Goal: Answer question/provide support

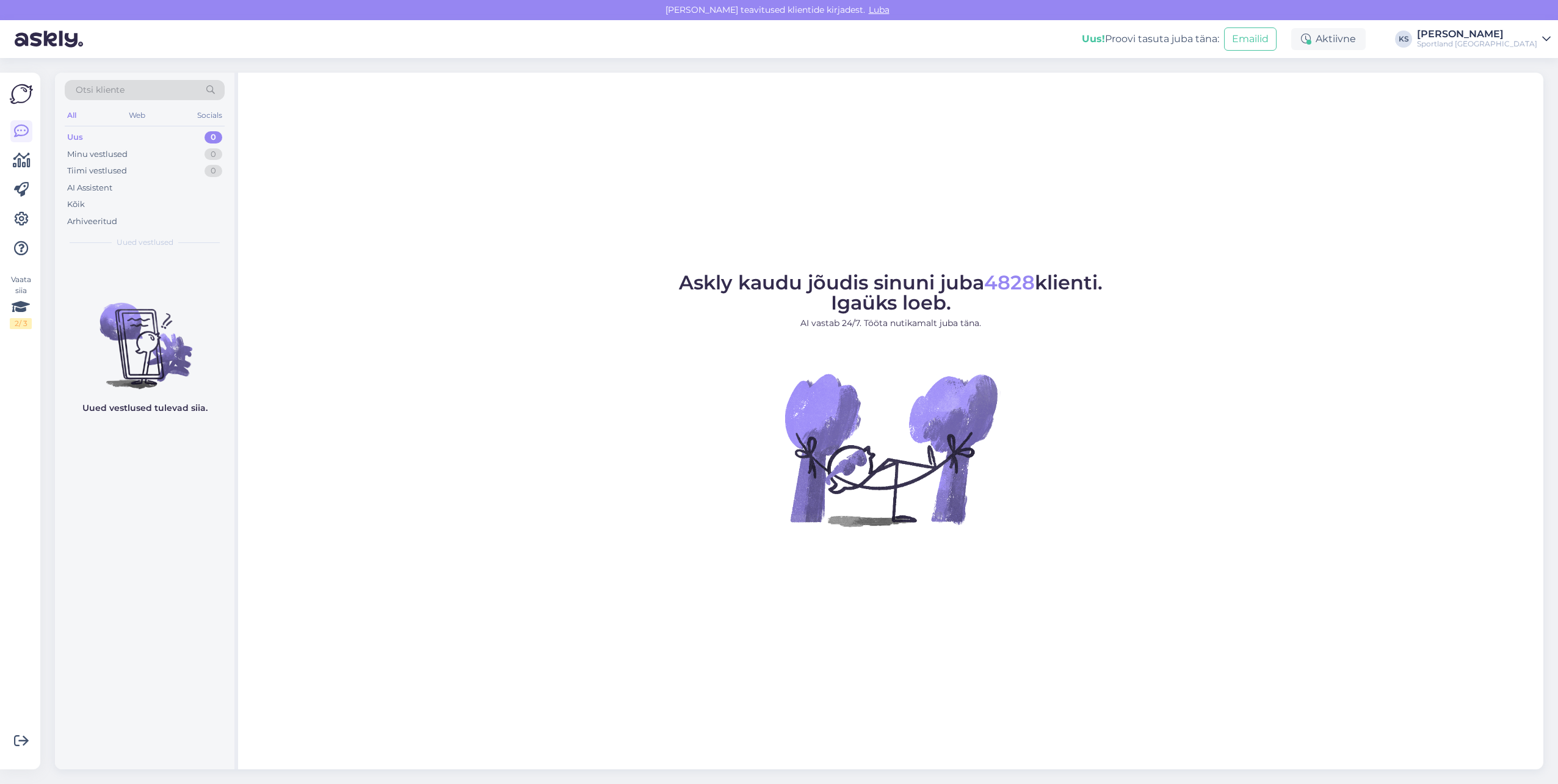
click at [1511, 29] on div "[PERSON_NAME]" at bounding box center [1477, 34] width 120 height 10
click at [1517, 89] on button "Ava" at bounding box center [1528, 94] width 27 height 19
click at [1514, 42] on div "Sportland [GEOGRAPHIC_DATA]" at bounding box center [1477, 44] width 120 height 10
click at [1532, 64] on button "Ava" at bounding box center [1528, 68] width 27 height 19
click at [197, 270] on div "#hwfsszrs 1" at bounding box center [157, 268] width 140 height 11
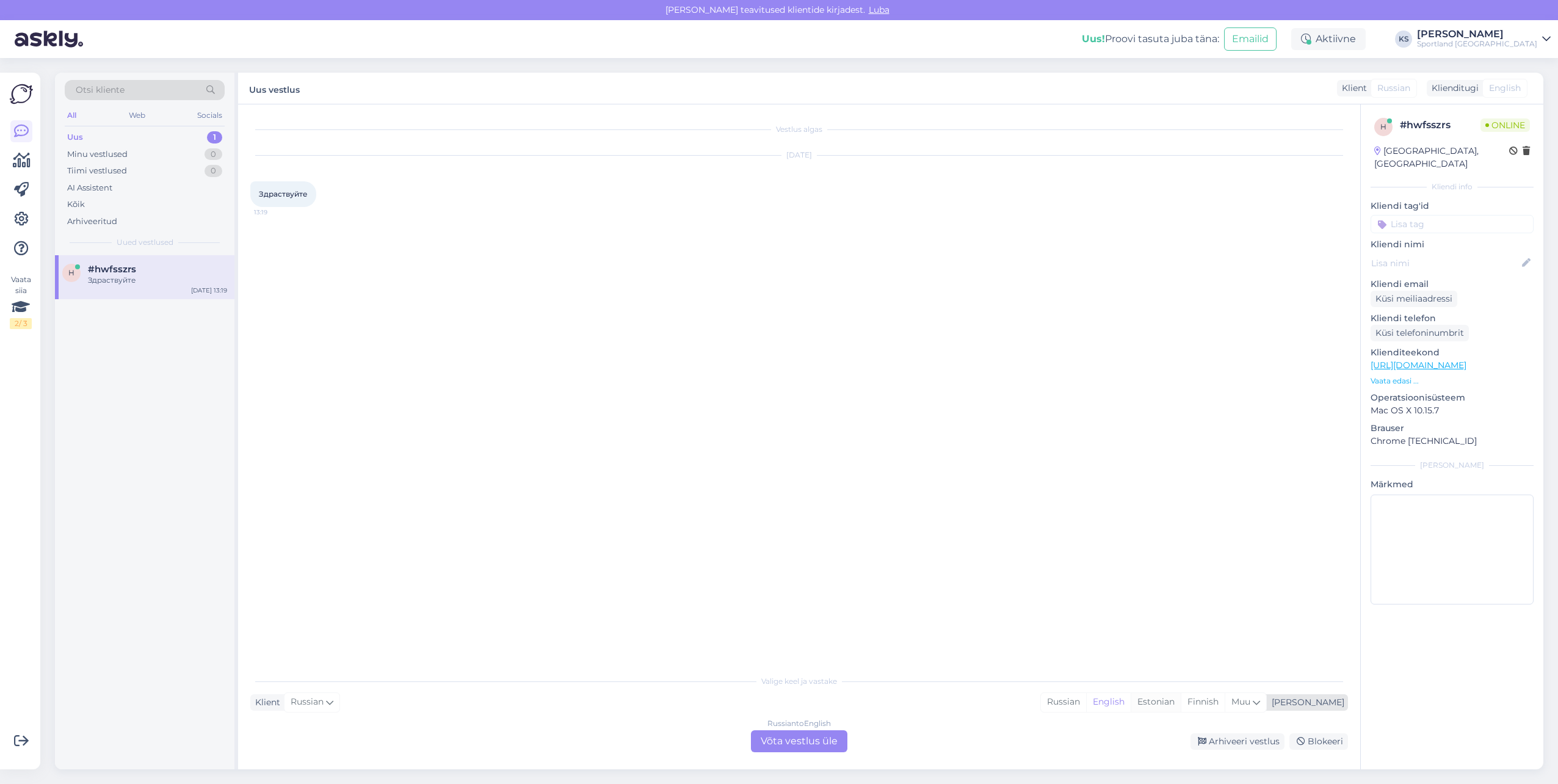
drag, startPoint x: 1212, startPoint y: 706, endPoint x: 863, endPoint y: 718, distance: 349.2
click at [1181, 706] on div "Estonian" at bounding box center [1156, 701] width 50 height 18
click at [816, 739] on div "Russian to Estonian Võta vestlus üle" at bounding box center [799, 741] width 96 height 22
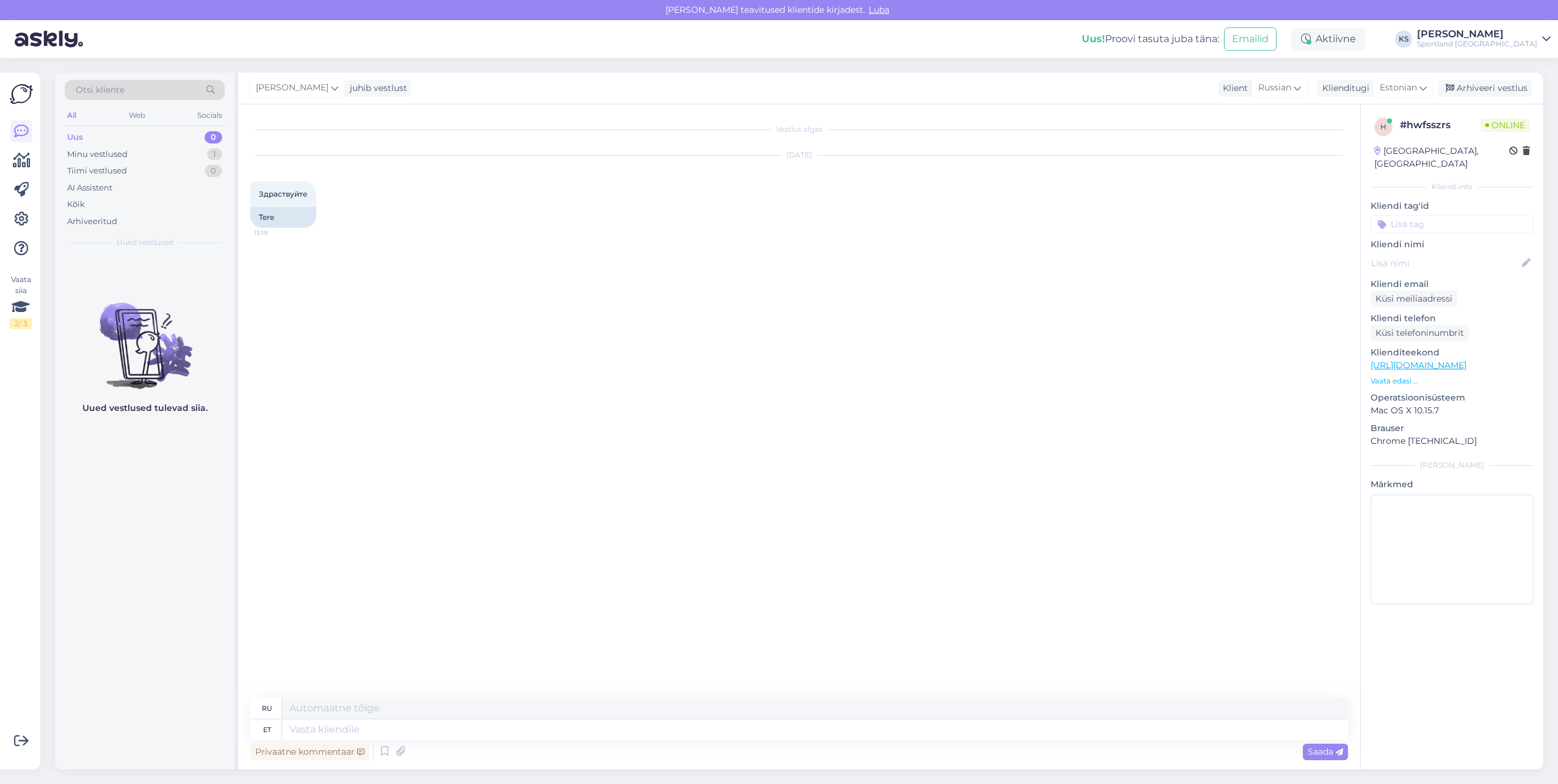
click at [828, 728] on textarea at bounding box center [815, 729] width 1066 height 21
type textarea "Tere!"
type textarea "Привет!"
type textarea "Tere! [PERSON_NAME] K"
type textarea "Привет! Я"
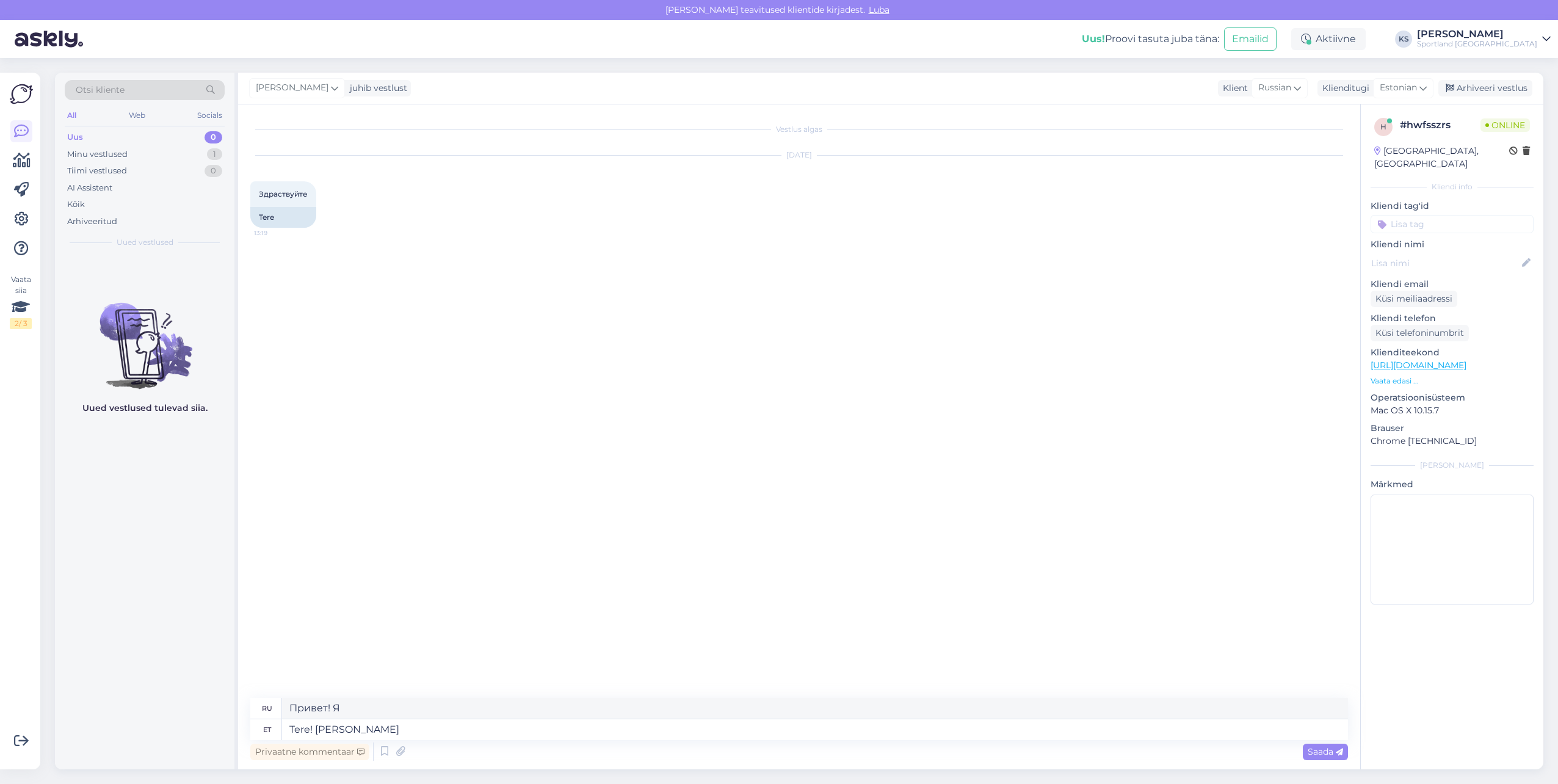
type textarea "Tere! [PERSON_NAME]"
type textarea "Привет! Меня зовут Кристина."
type textarea "Tere! [PERSON_NAME] klienditeenindusest"
type textarea "Здравствуйте! Меня зовут [PERSON_NAME], я из службы поддержки клиентов."
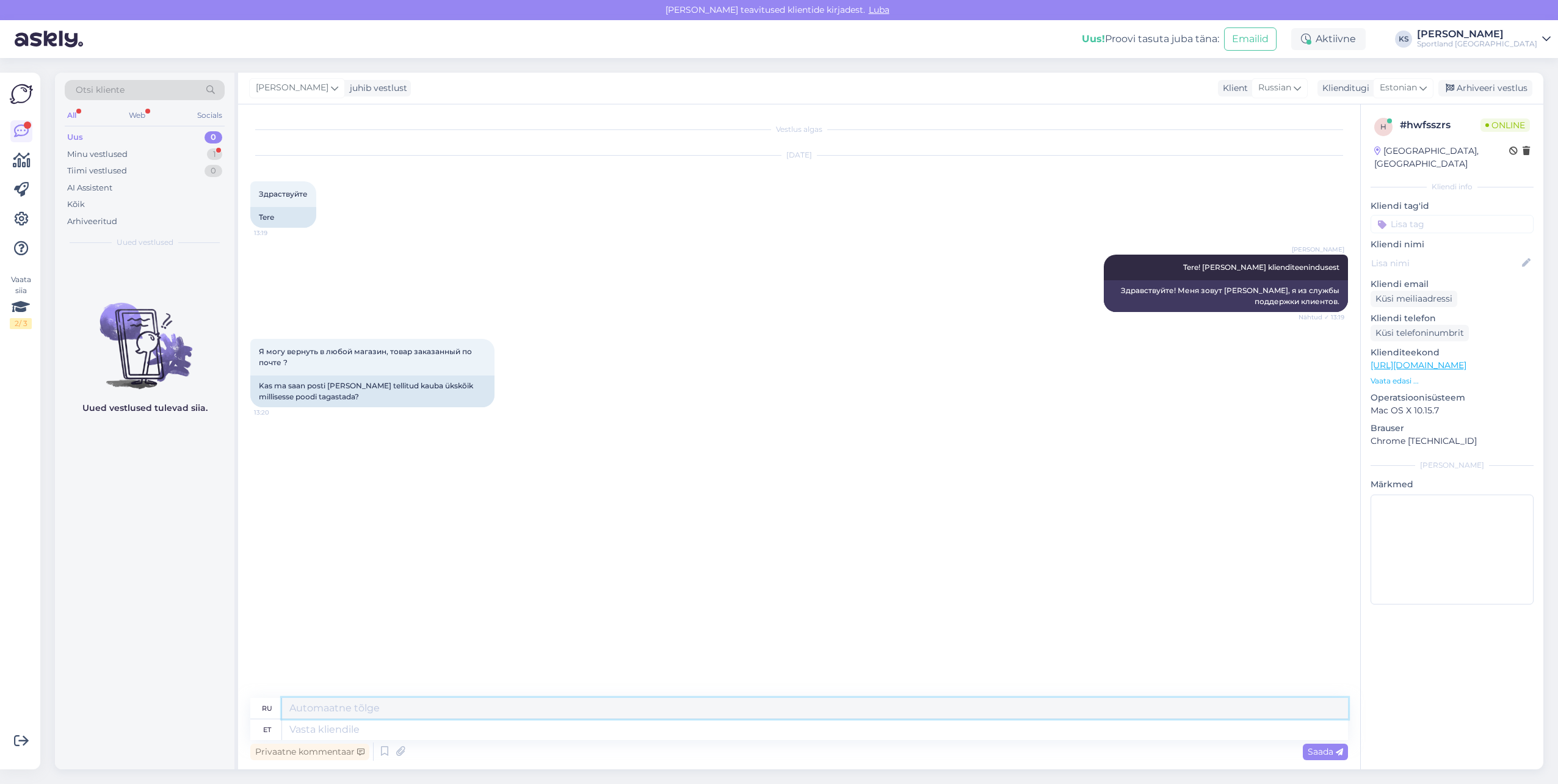
click at [356, 717] on textarea at bounding box center [815, 708] width 1066 height 21
click at [354, 725] on textarea at bounding box center [815, 729] width 1066 height 21
type textarea "Palun"
type textarea "Пожалуйста"
type textarea "Palun täpsustage, ka"
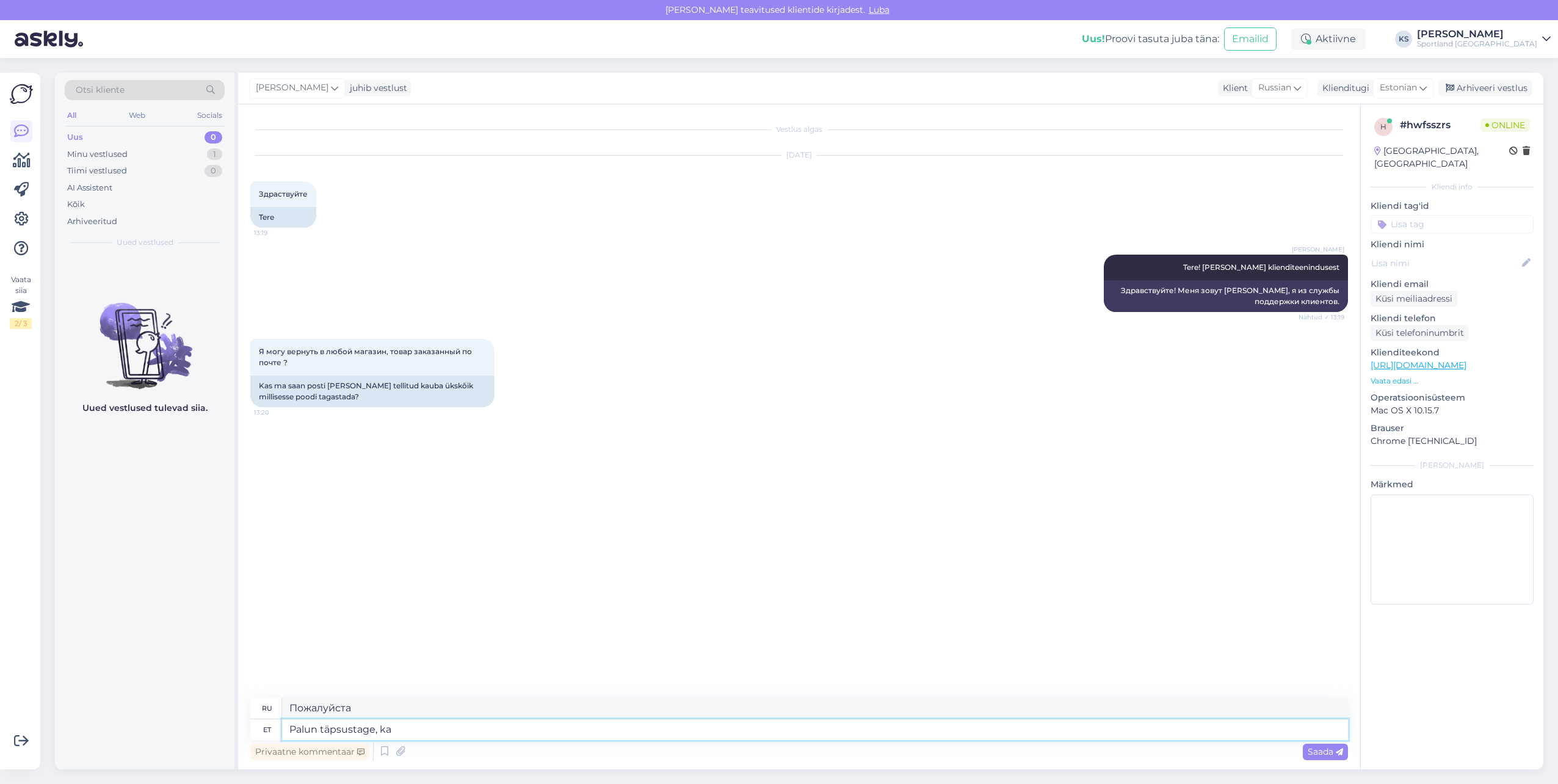
type textarea "Пожалуйста, уточните,"
type textarea "Palun täpsustage, kas te"
type textarea "Пожалуйста, укажите,"
type textarea "Palun täpsustage, kas tegemist o"
type textarea "Пожалуйста, уточните, является ли это"
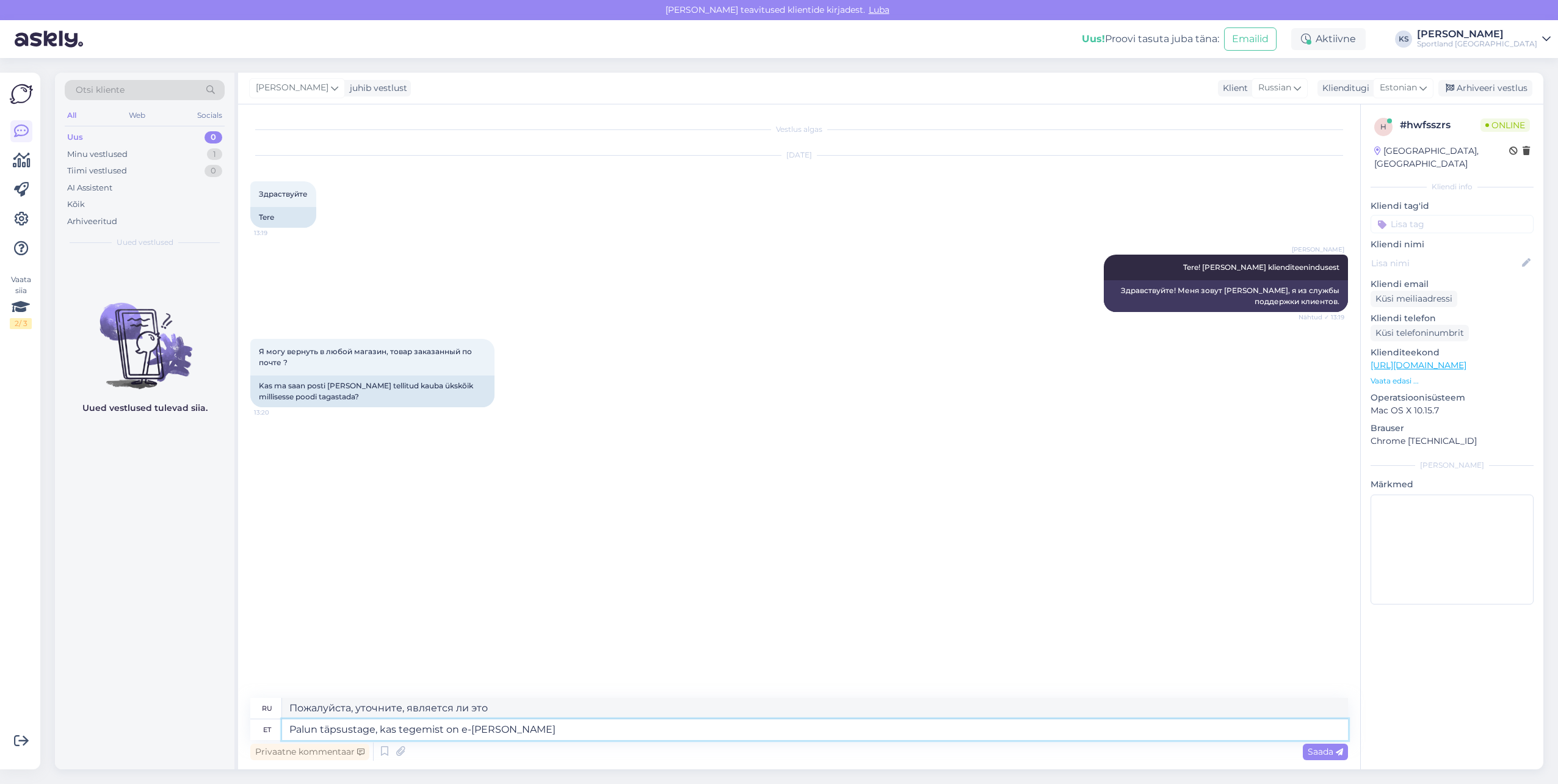
type textarea "Palun täpsustage, kas tegemist on e-[PERSON_NAME] t"
type textarea "Пожалуйста, уточните, является ли это интернет-магазином."
type textarea "Palun täpsustage, kas tegemist on e-[PERSON_NAME] tellimusega?"
type textarea "Уточните, пожалуйста, это заказ через интернет-магазин?"
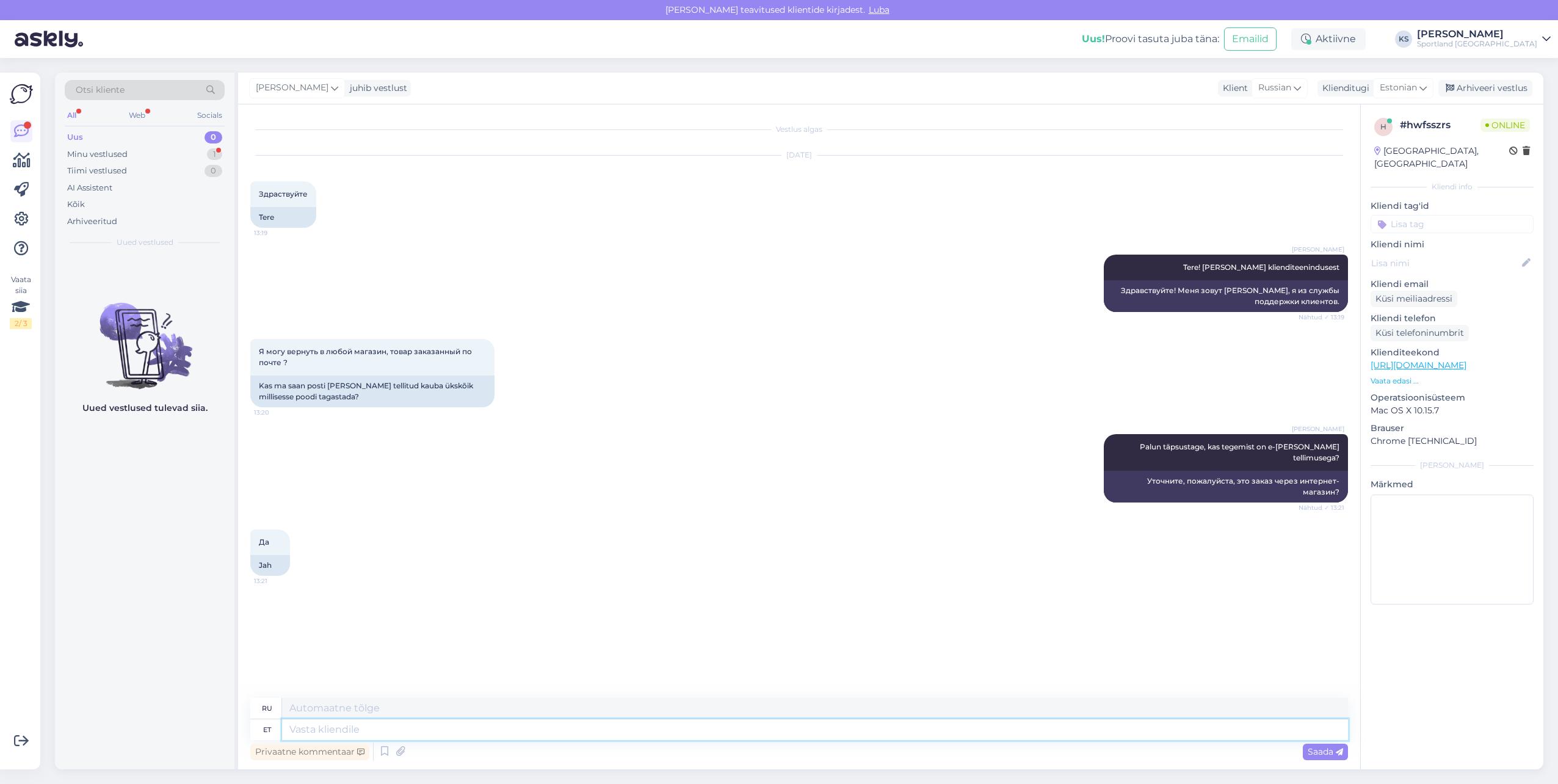
click at [506, 732] on textarea at bounding box center [815, 729] width 1066 height 21
type textarea "Sellisel"
type textarea "Таким образом"
type textarea "Sellisel juhul"
type textarea "В этом случае"
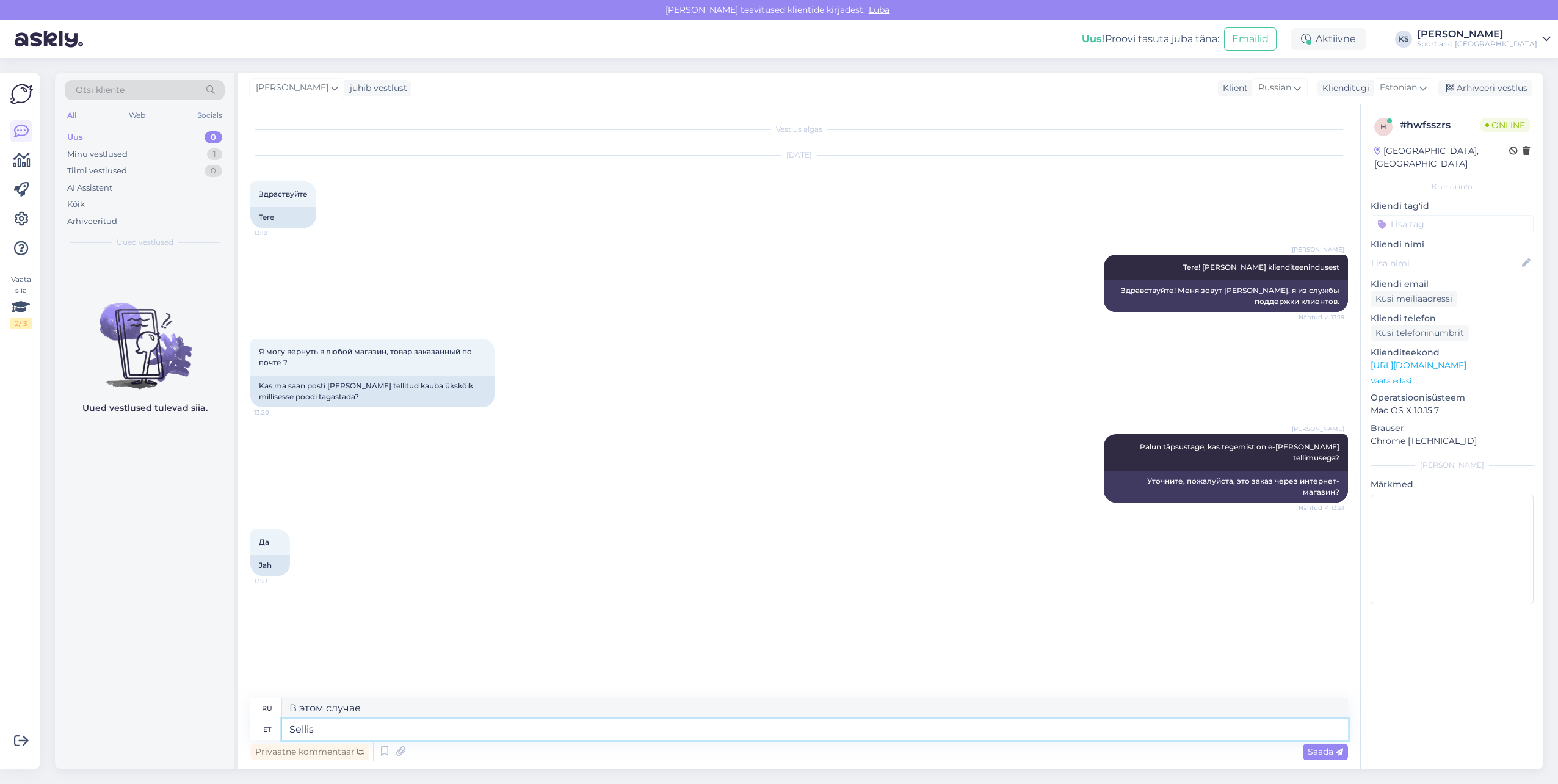
type textarea "Selli"
type textarea "Таким образом"
type textarea "S"
type textarea "E-poest"
type textarea "Из интернет-магазина"
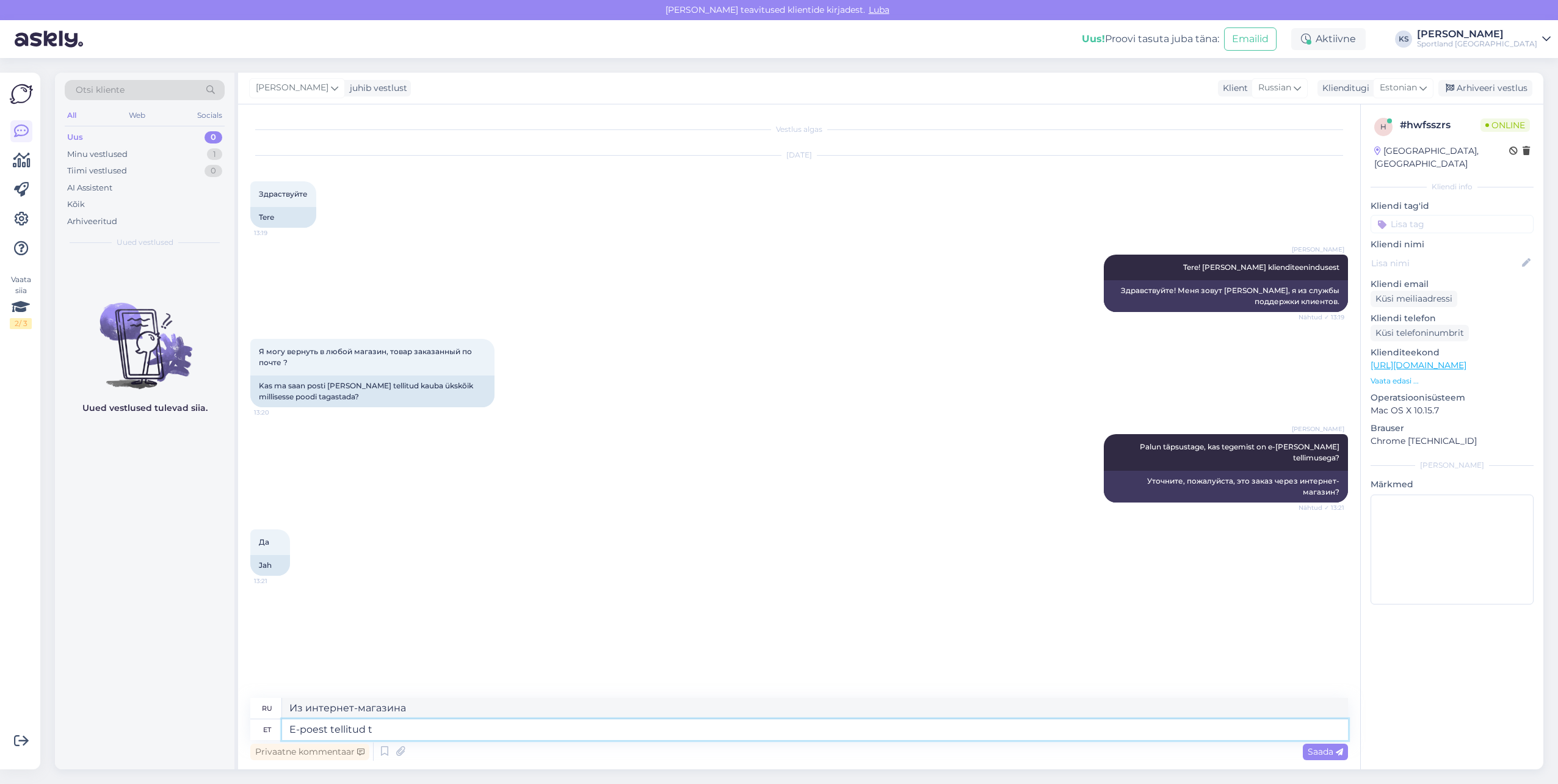
type textarea "E-poest tellitud to"
type textarea "Заказано в интернет-магазине"
type textarea "E-poest tellitud tooted"
type textarea "Товары, заказанные в интернет-магазине"
type textarea "E-poest tellitud tooted on v"
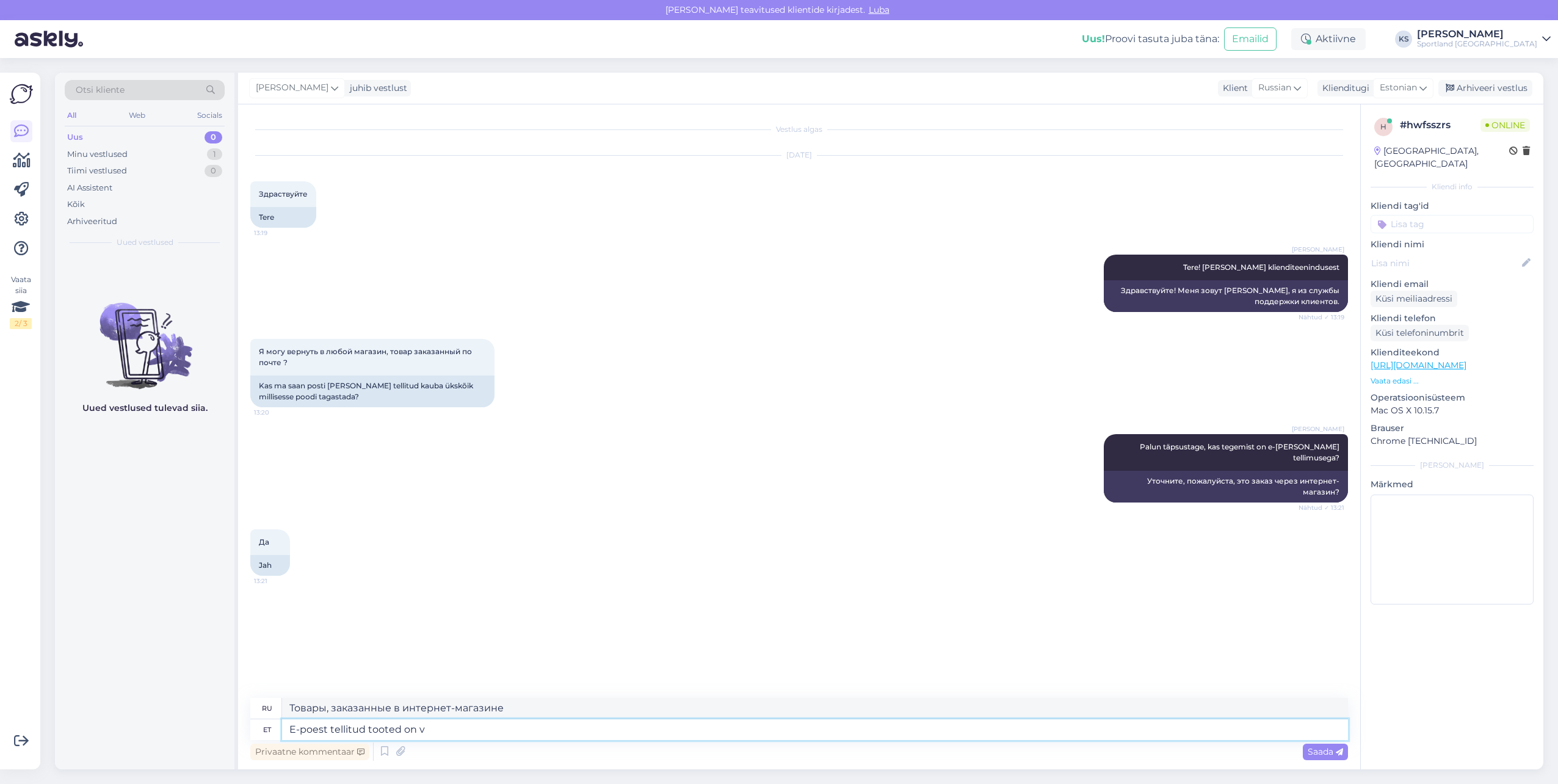
type textarea "Товары, заказанные в интернет-магазине,"
type textarea "E-poest tellitud tooted on võimalik ta"
type textarea "Товары, заказанные в интернет-магазине, возможны"
type textarea "E-poest tellitud tooted on võimalik tagastada"
type textarea "Товары, заказанные в интернет-магазине, подлежат возврату."
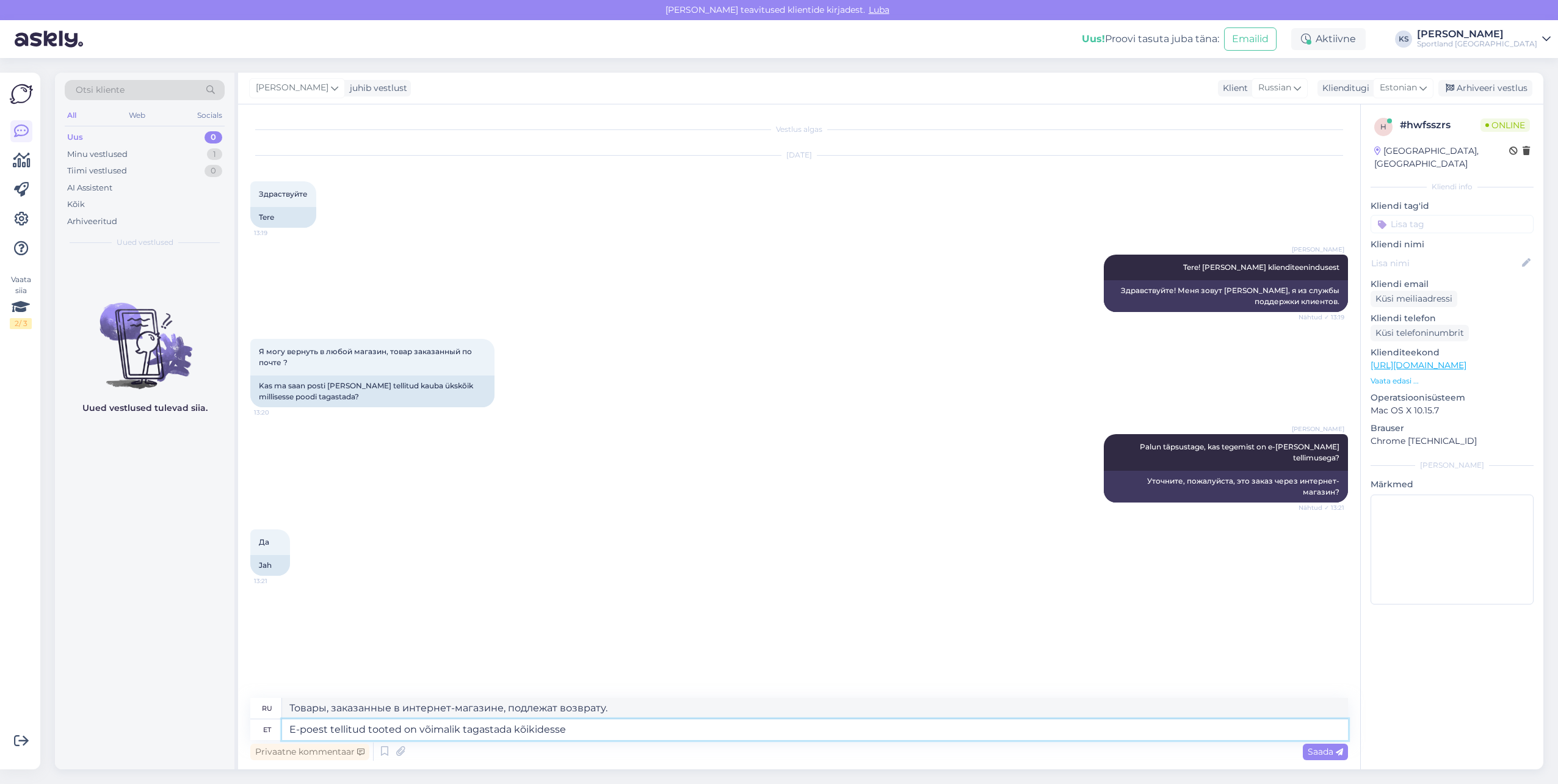
type textarea "E-poest tellitud tooted on võimalik tagastada kõikidesse S"
type textarea "Товары, заказанные в интернет-магазине, можно вернуть всем"
type textarea "E-poest tellitud tooted on võimalik tagastada kõikidesse Sportlandi k"
type textarea "Товары, заказанные в интернет-магазине, можно вернуть во все магазины Sportland."
type textarea "E-poest tellitud tooted on võimalik tagastada kõikidesse Sportlandi kauplustess…"
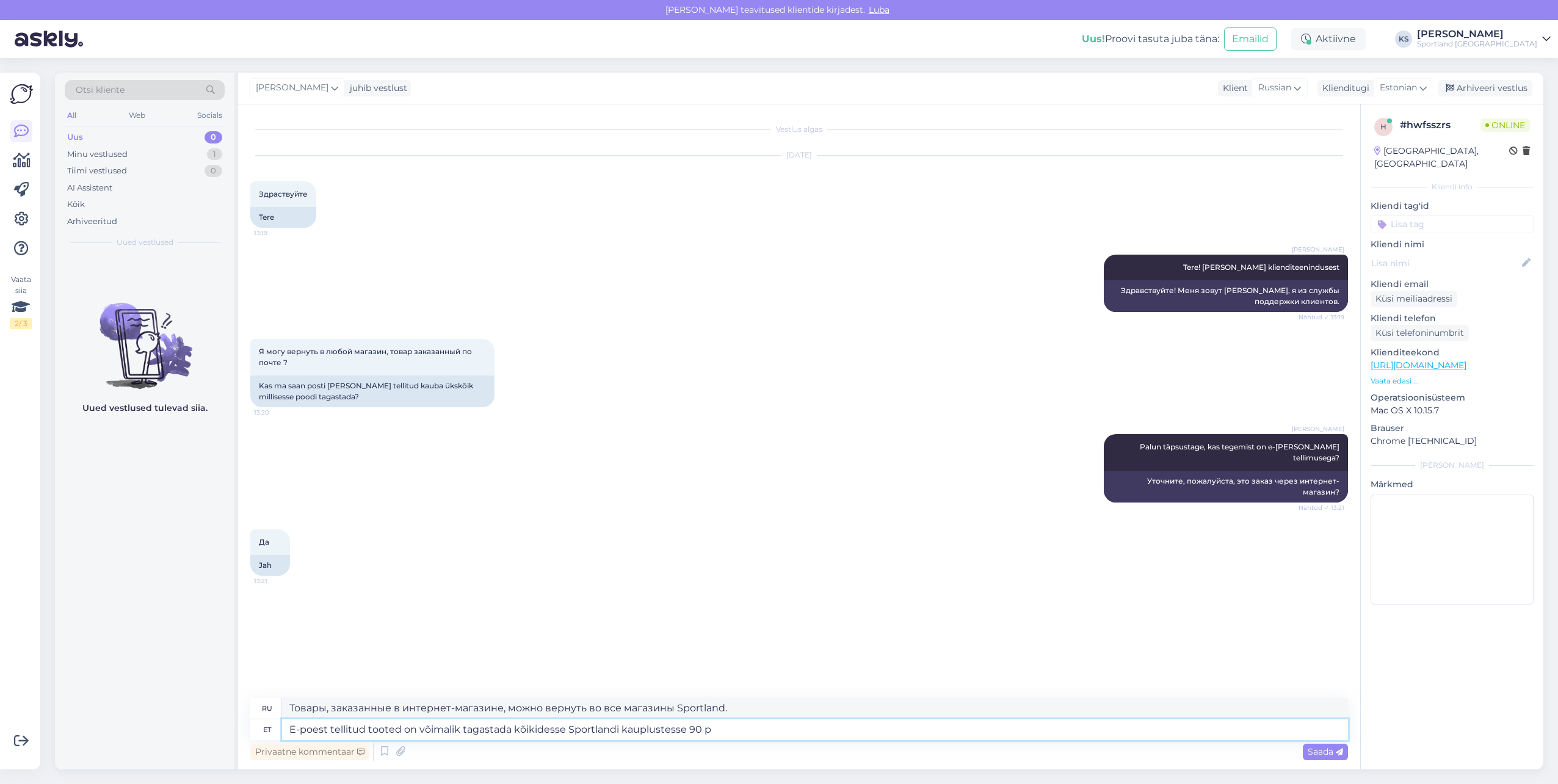
type textarea "Товары, заказанные в интернет-магазине, можно вернуть во все магазины Sportland…"
type textarea "E-poest tellitud tooted on võimalik tagastada kõikidesse Sportlandi kauplustess…"
type textarea "Товары, заказанные в интернет-магазине, можно вернуть во все магазины Sportland…"
type textarea "E-poest tellitud tooted on võimalik tagastada kõikidesse Sportlandi kauplustess…"
type textarea "Товары, заказанные в интернет-магазине, можно вернуть бесплатно во все магазины…"
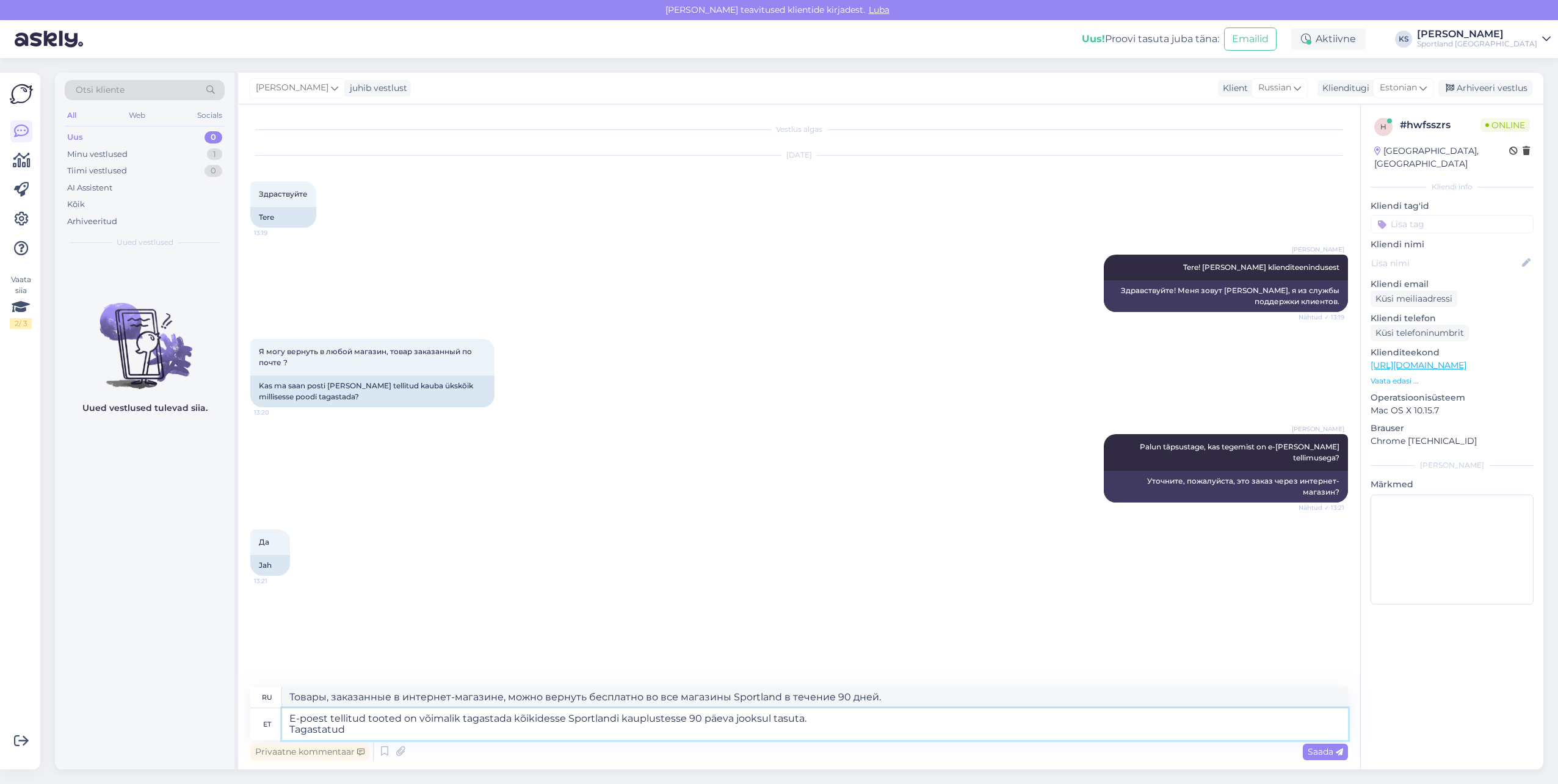
type textarea "E-poest tellitud tooted on võimalik tagastada kõikidesse Sportlandi kauplustess…"
type textarea "Товары, заказанные в интернет-магазине, можно вернуть бесплатно в любой магазин…"
type textarea "E-poest tellitud tooted on võimalik tagastada kõikidesse Sportlandi kauplustess…"
type textarea "Товары, заказанные в интернет-магазине, можно вернуть бесплатно в любой магазин…"
type textarea "E-poest tellitud tooted on võimalik tagastada kõikidesse Sportlandi kauplustess…"
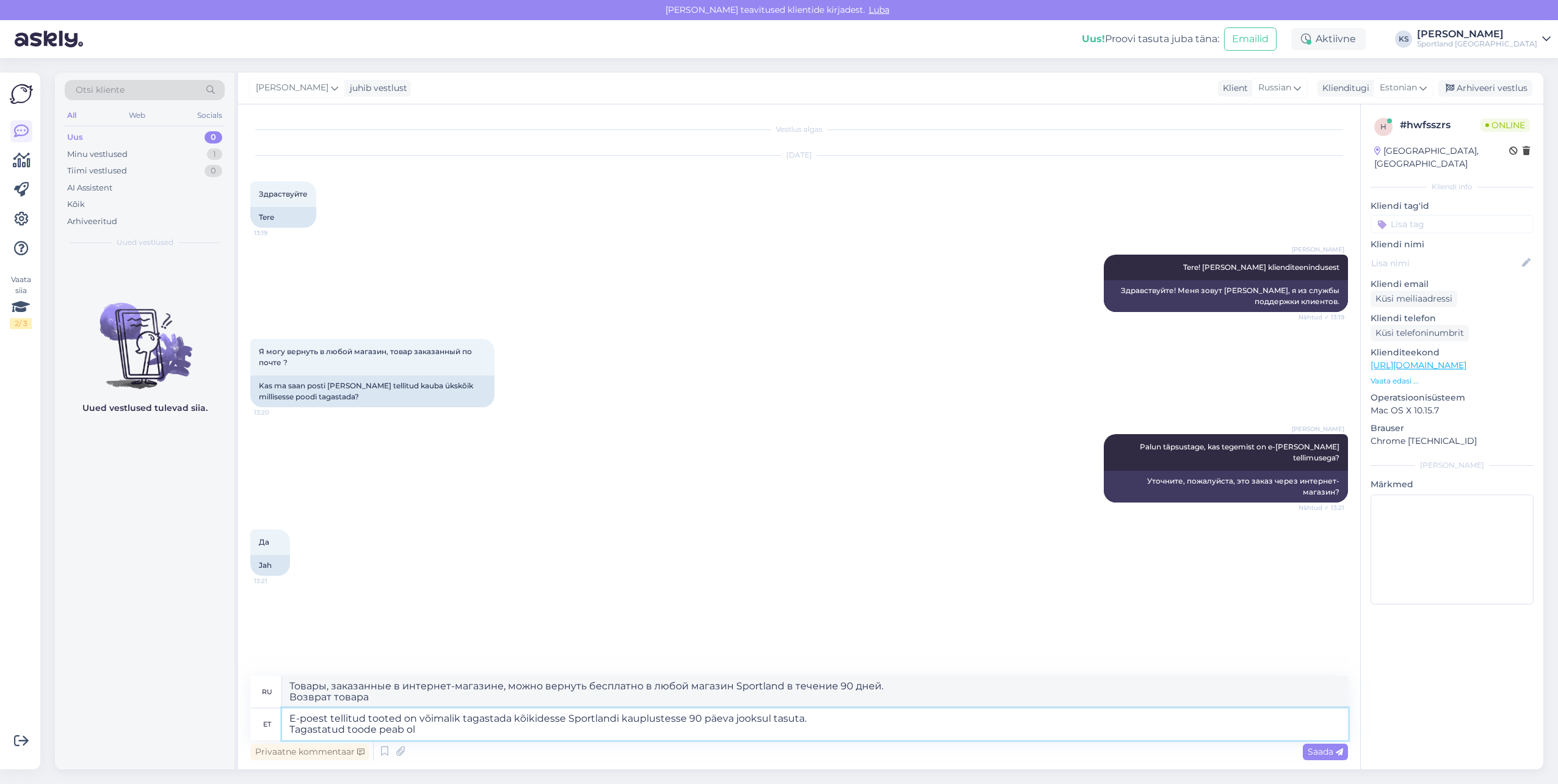
type textarea "Товары, заказанные в интернет-магазине, можно вернуть во все магазины Sportland…"
type textarea "E-poest tellitud tooted on võimalik tagastada kõikidesse Sportlandi kauplustess…"
type textarea "Товары, заказанные в интернет-магазине, можно вернуть во все магазины Sportland…"
type textarea "E-poest tellitud tooted on võimalik tagastada kõikidesse Sportlandi kauplustess…"
type textarea "Товары, заказанные в интернет-магазине, можно вернуть во все магазины Sportland…"
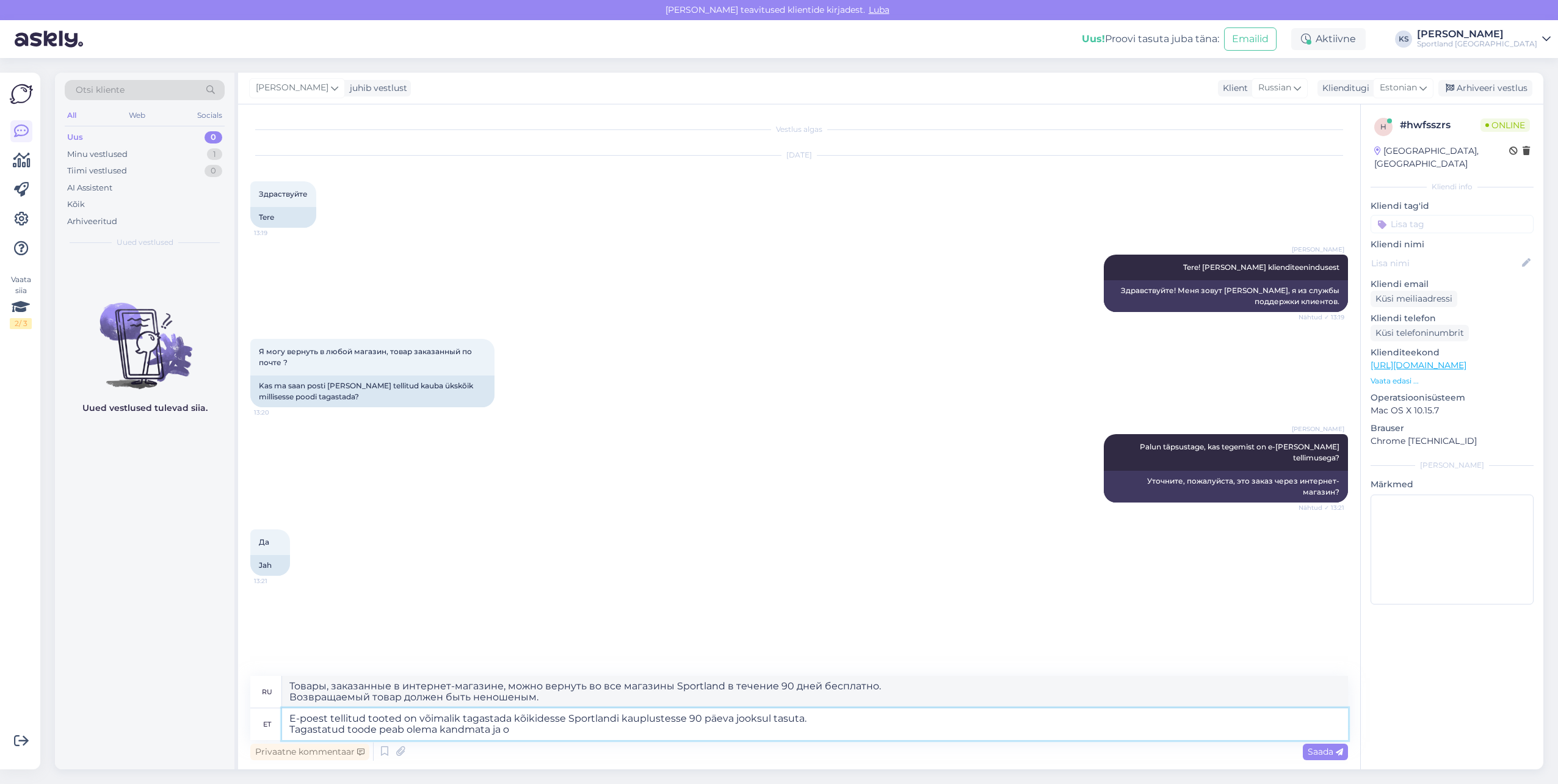
type textarea "E-poest tellitud tooted on võimalik tagastada kõikidesse Sportlandi kauplustess…"
type textarea "Товары, заказанные в интернет-магазине, можно вернуть бесплатно во все магазины…"
type textarea "E-poest tellitud tooted on võimalik tagastada kõikidesse Sportlandi kauplustess…"
type textarea "Товары, заказанные в интернет-магазине, можно вернуть бесплатно во все магазины…"
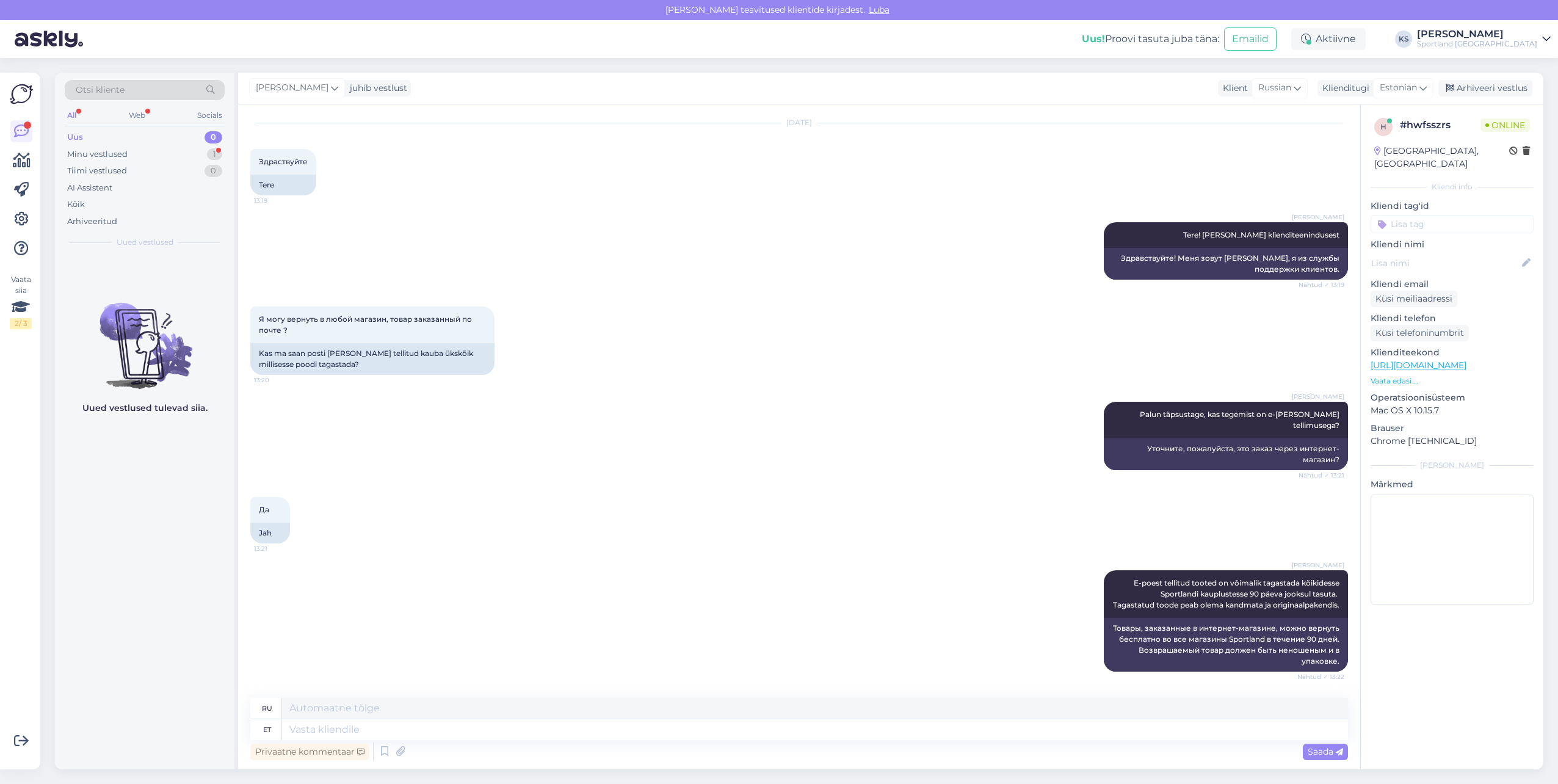
scroll to position [92, 0]
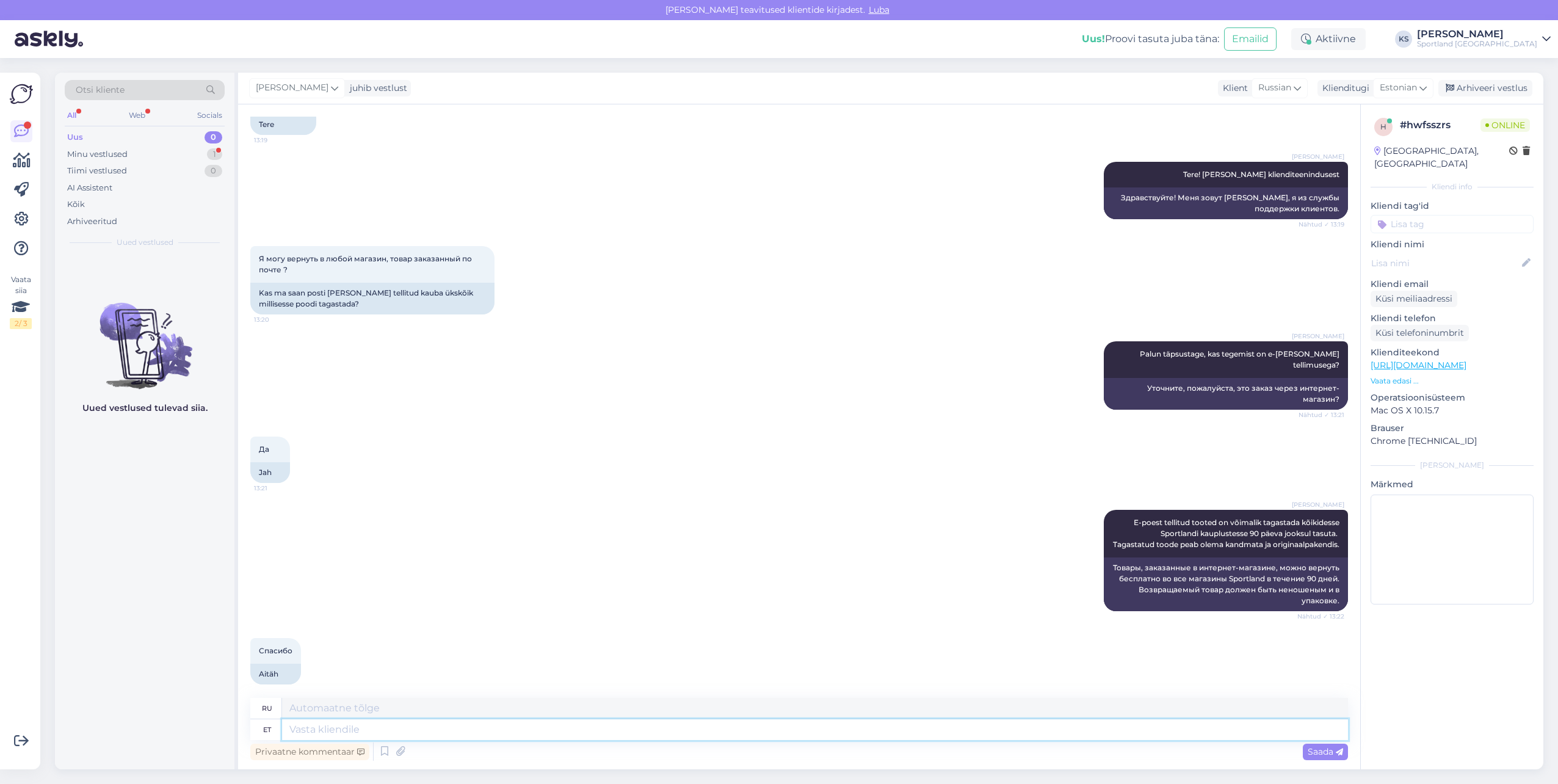
drag, startPoint x: 992, startPoint y: 731, endPoint x: 1417, endPoint y: 746, distance: 425.3
click at [992, 731] on textarea at bounding box center [815, 729] width 1066 height 21
type textarea "Palun"
type textarea "Пожалуйста"
type textarea "P"
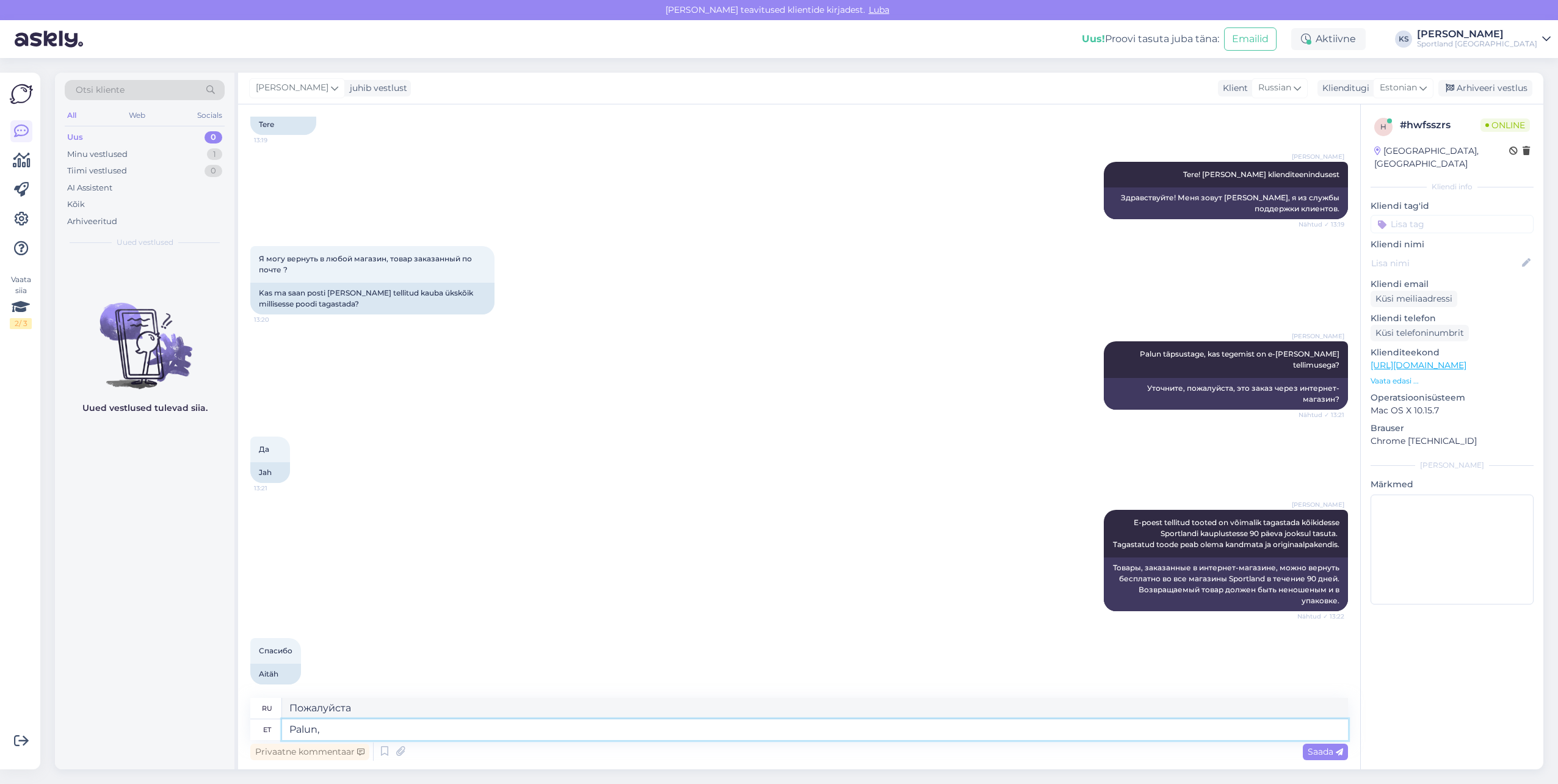
type textarea "Palun,"
type textarea "Пожалуйста,"
type textarea "Palun, kas"
type textarea "Пожалуйста, можете"
type textarea "Palun, kas ma"
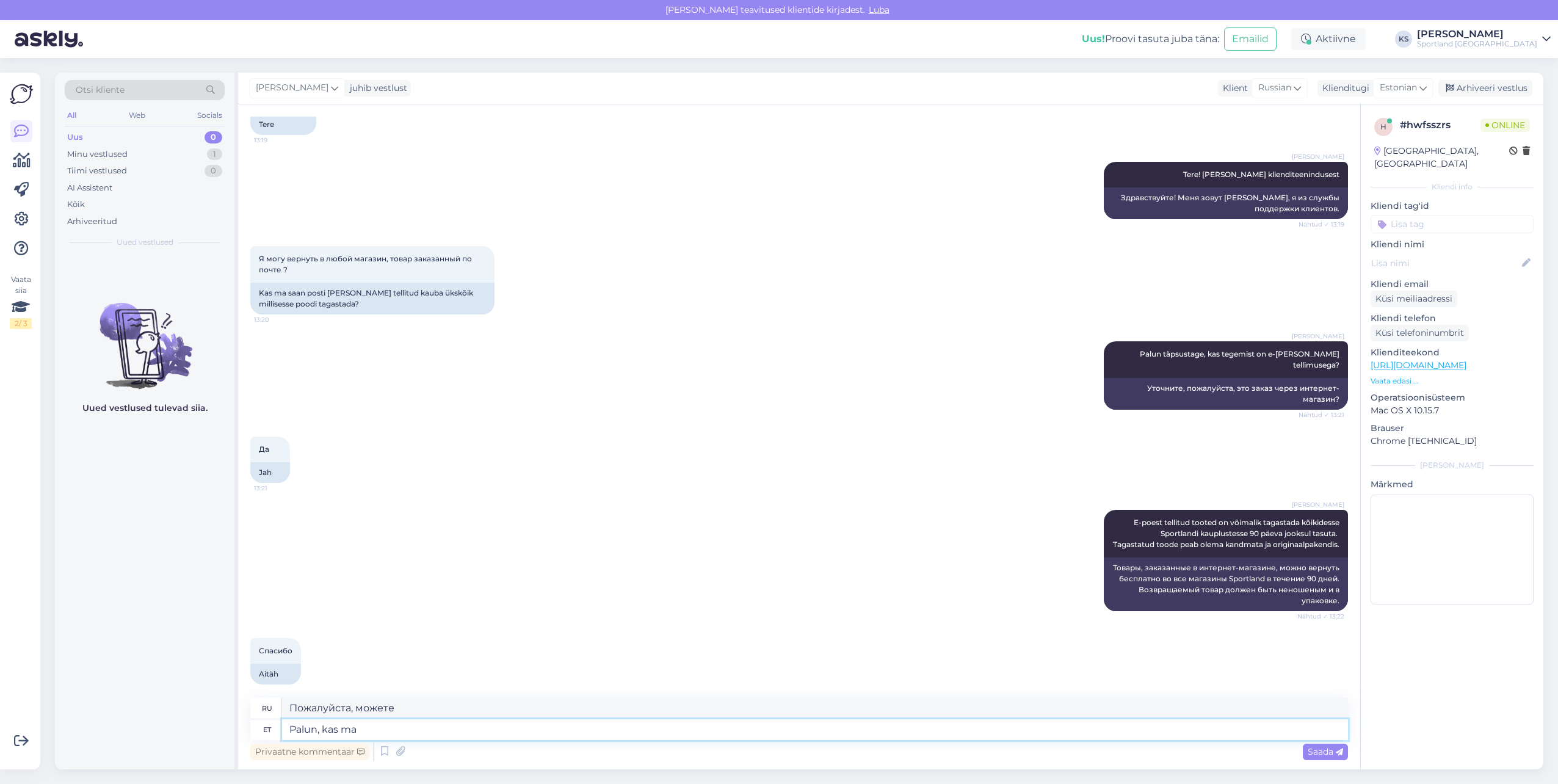
type textarea "Пожалуйста, можно мне"
type textarea "Palun, kas ma saan teile"
type textarea "Пожалуйста, могу ли я вас достать?"
type textarea "Palun, kas ma saan teile hetkel ve"
type textarea "Пожалуйста, можно [PERSON_NAME] принять в данный момент?"
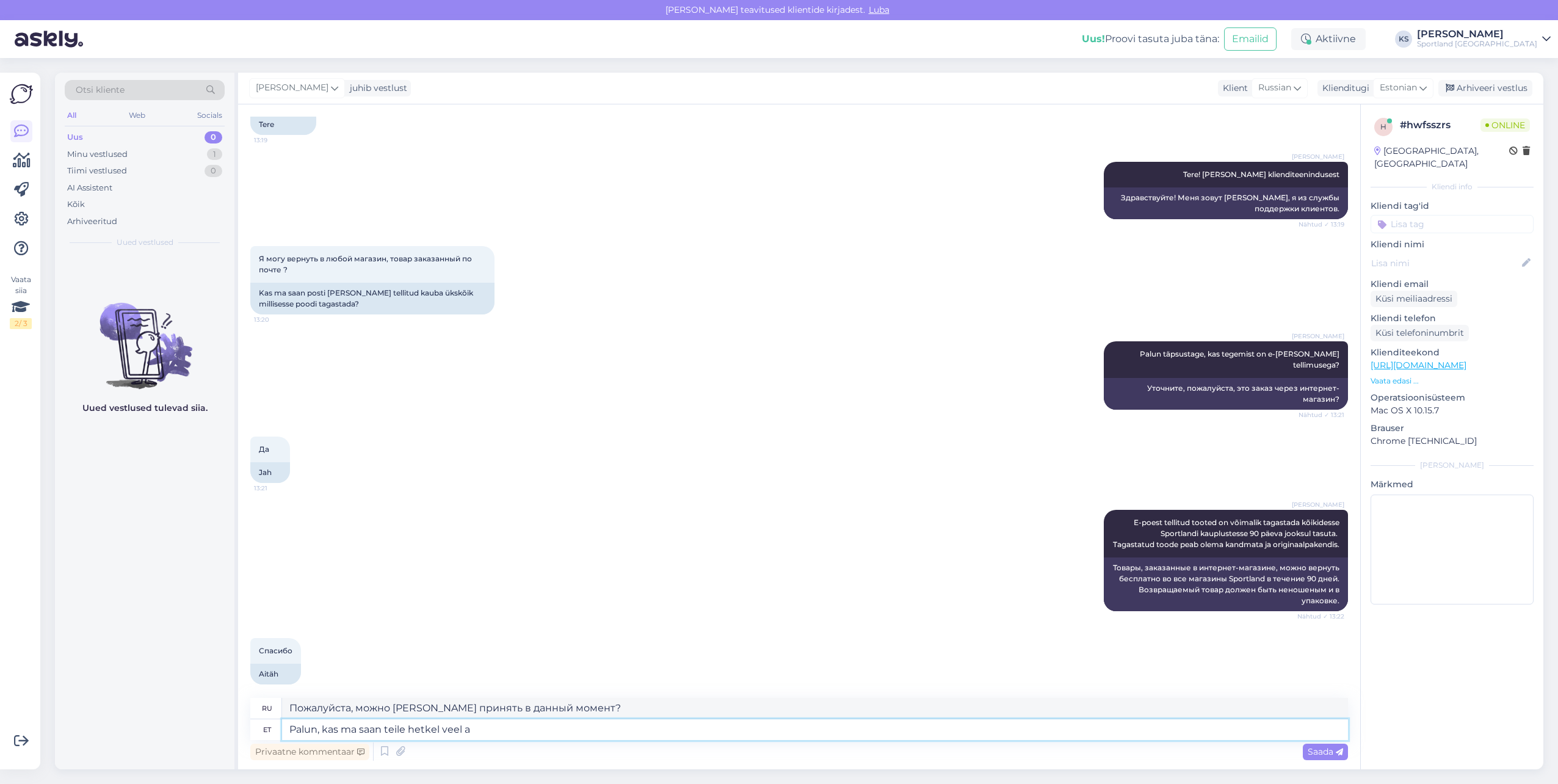
type textarea "Palun, kas ma saan teile hetkel veel ab"
type textarea "Могу ли я сейчас принести Вам еще?"
type textarea "Palun, kas ma saan teile hetkel veel abiks o"
type textarea "Могу ли я вам сейчас помочь?"
type textarea "Palun, kas ma saan teile hetkel veel abiks olla?"
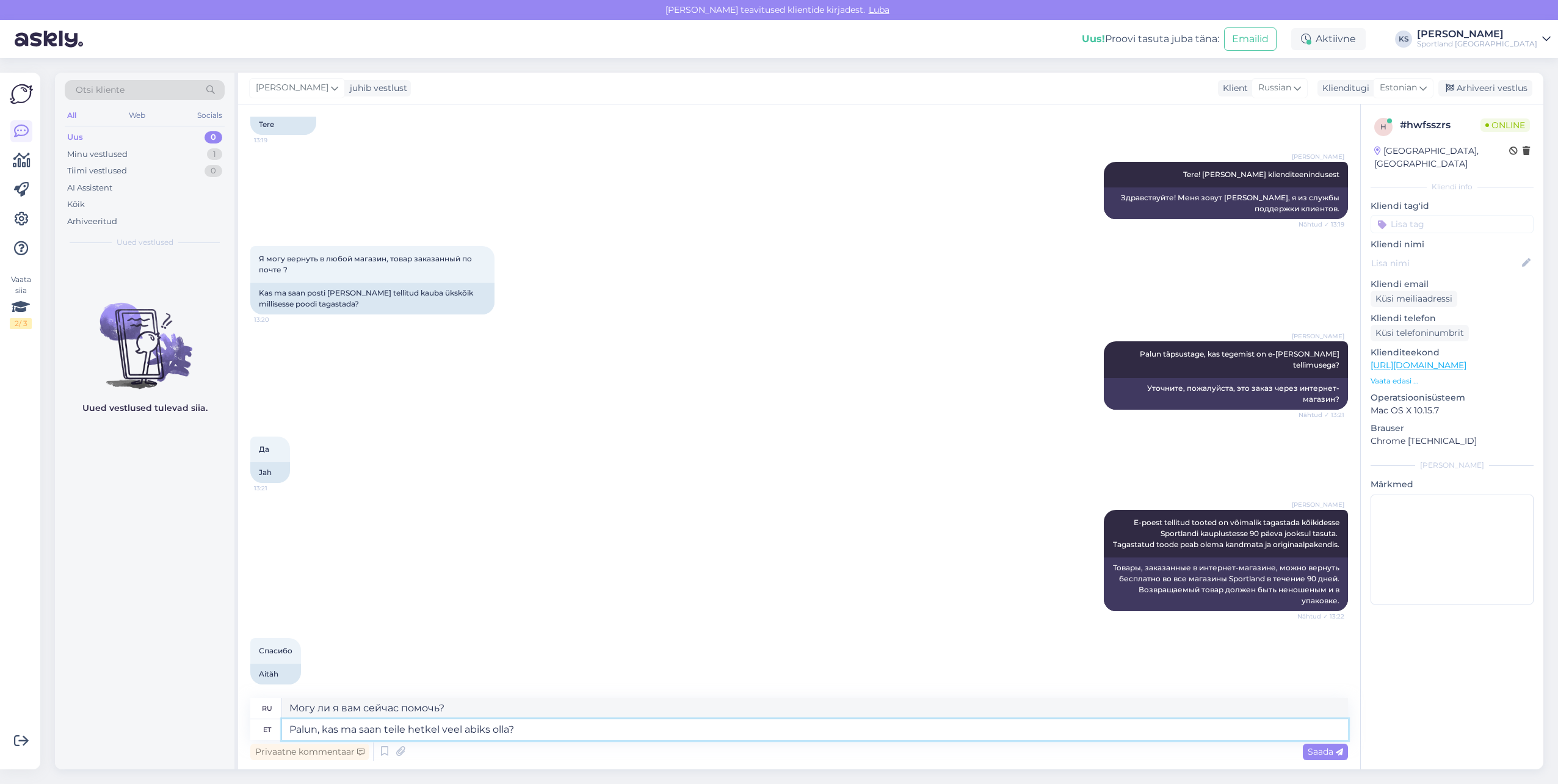
type textarea "Могу ли я вам еще помочь в это время?"
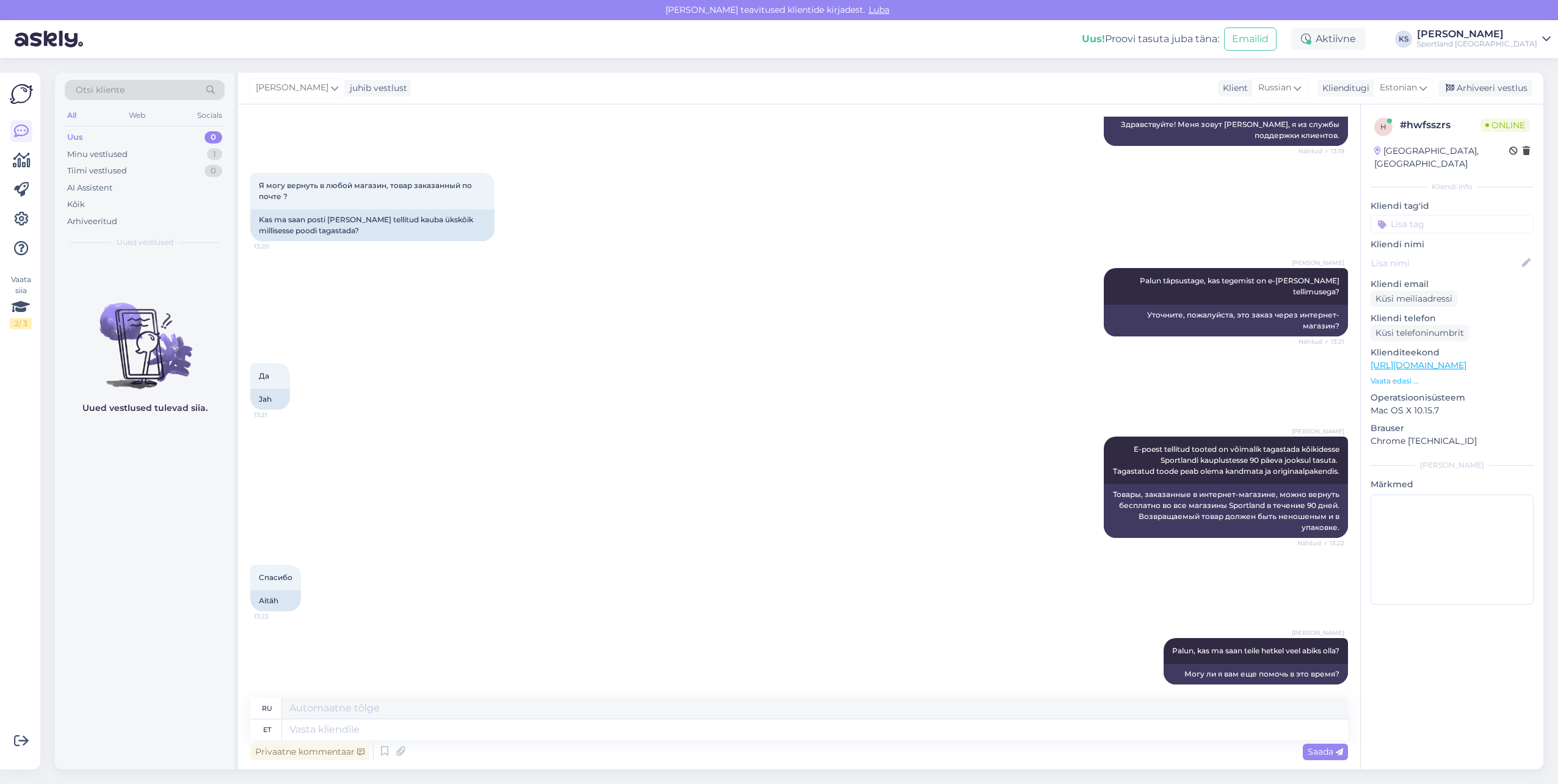
click at [1441, 218] on input at bounding box center [1452, 223] width 163 height 18
type input "taga"
click at [1480, 267] on span "Tagastamine (e-pood)" at bounding box center [1452, 271] width 81 height 8
click at [1488, 86] on div "Arhiveeri vestlus" at bounding box center [1486, 88] width 94 height 16
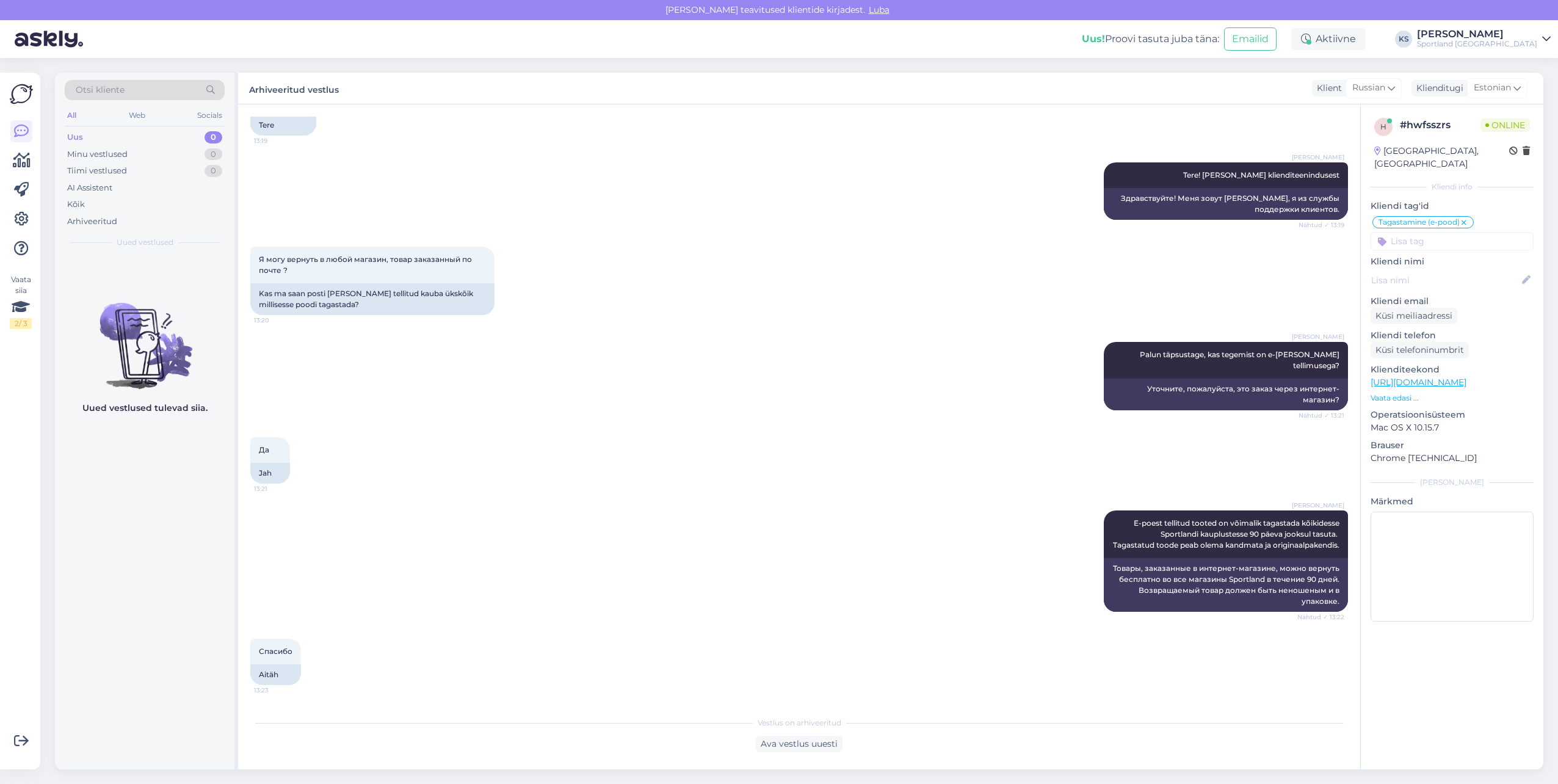
scroll to position [154, 0]
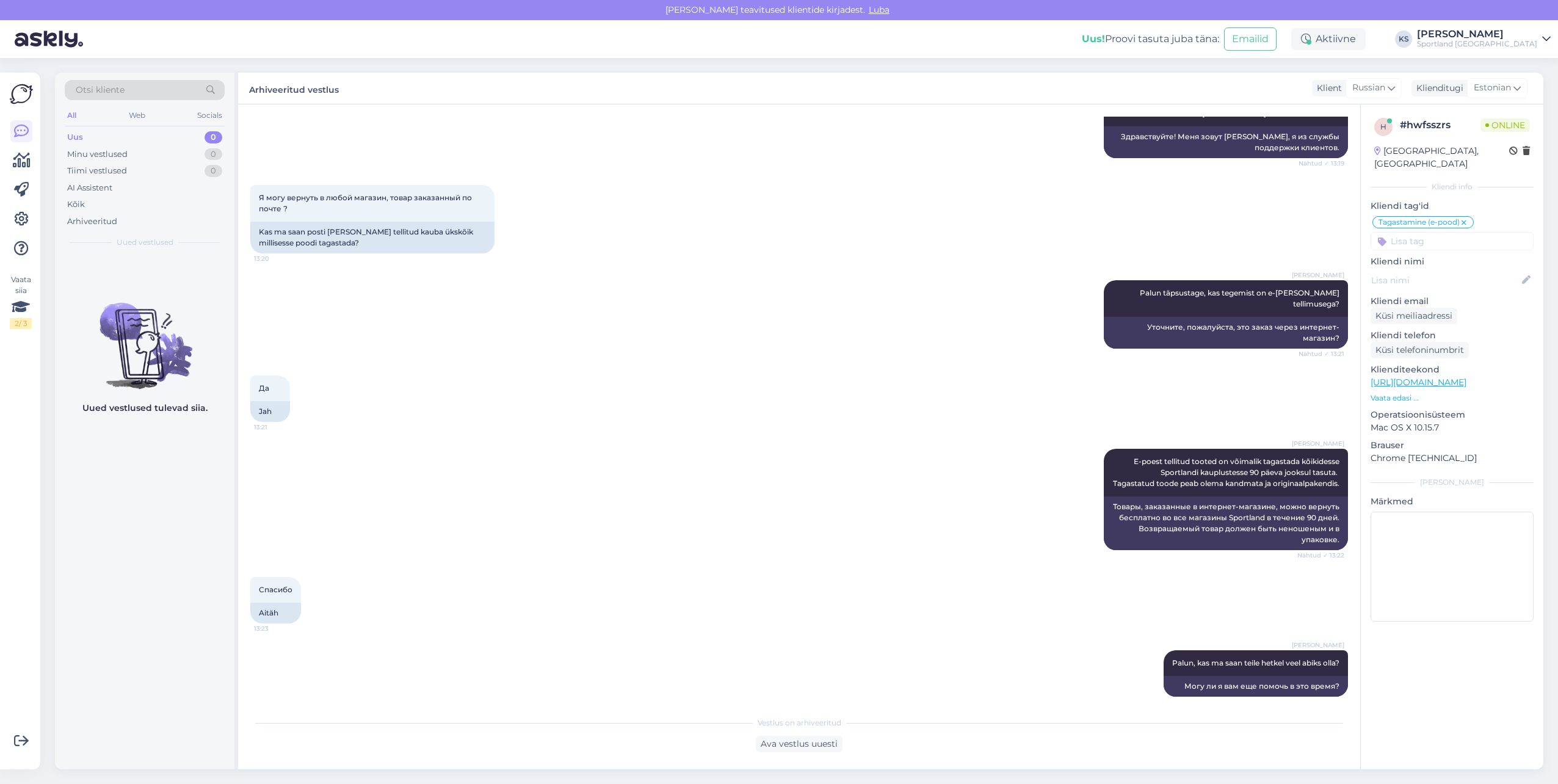
click at [1492, 39] on div "Sportland [GEOGRAPHIC_DATA]" at bounding box center [1477, 44] width 120 height 10
click at [1532, 95] on button "Ava" at bounding box center [1528, 94] width 27 height 19
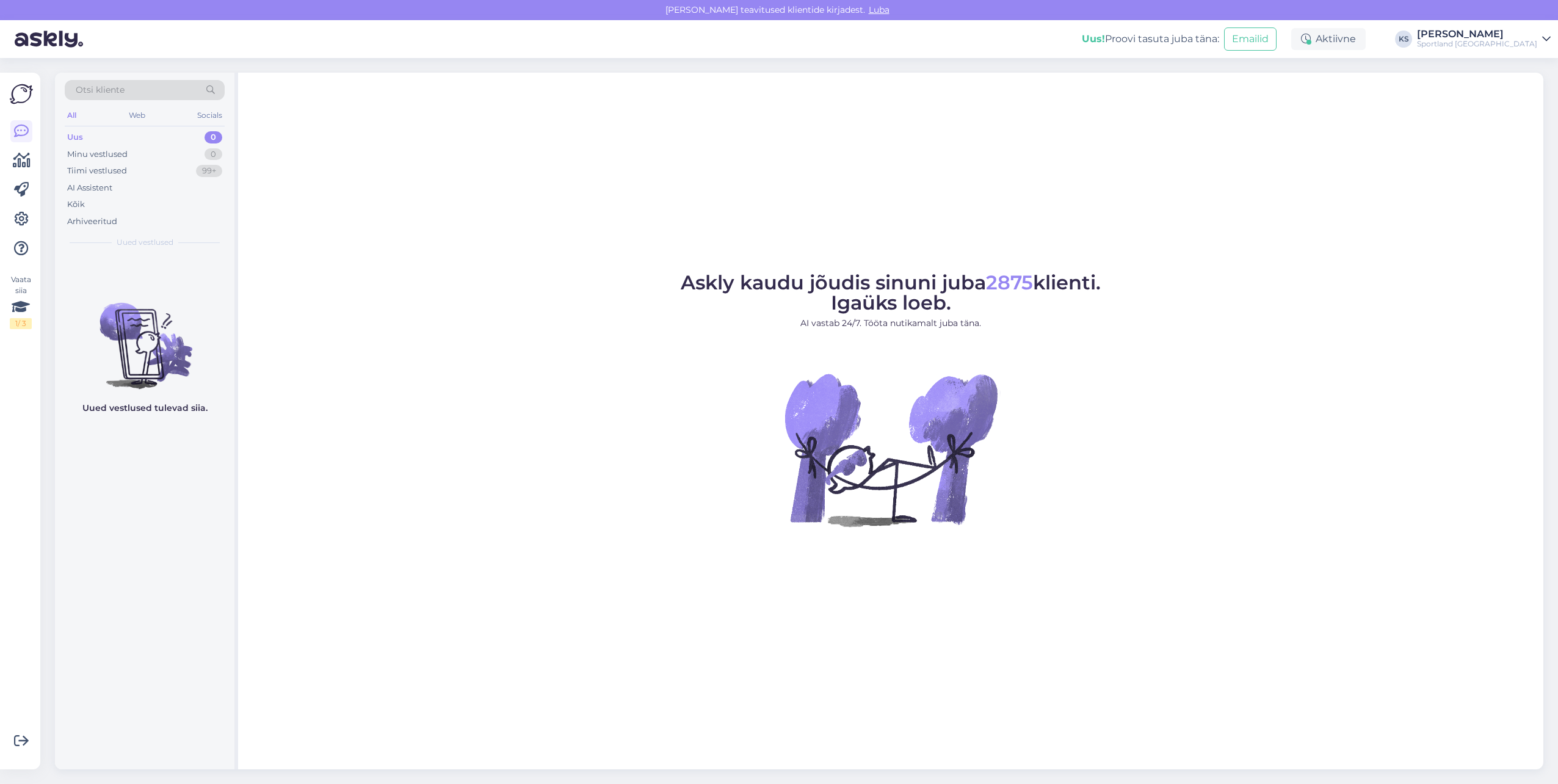
click at [1514, 37] on div "[PERSON_NAME]" at bounding box center [1477, 34] width 120 height 10
click at [1520, 63] on button "Ava" at bounding box center [1528, 68] width 27 height 19
click at [1311, 42] on icon at bounding box center [1306, 39] width 10 height 10
click at [1282, 98] on button "15 minutit" at bounding box center [1255, 96] width 53 height 13
click at [1517, 29] on div "[PERSON_NAME]" at bounding box center [1477, 34] width 120 height 10
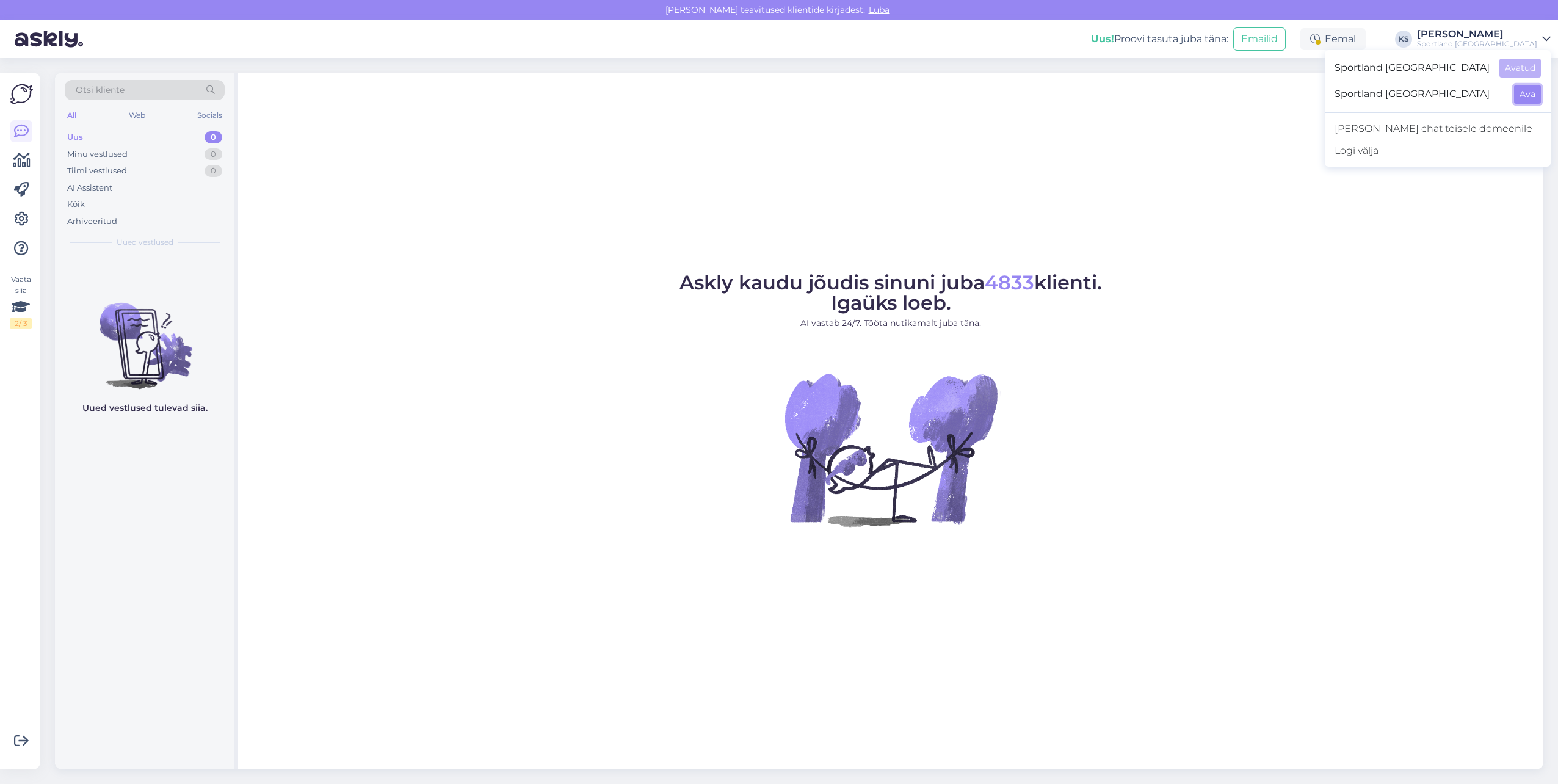
click at [1533, 103] on button "Ava" at bounding box center [1528, 94] width 27 height 19
click at [1366, 33] on div "Aktiivne" at bounding box center [1328, 38] width 74 height 22
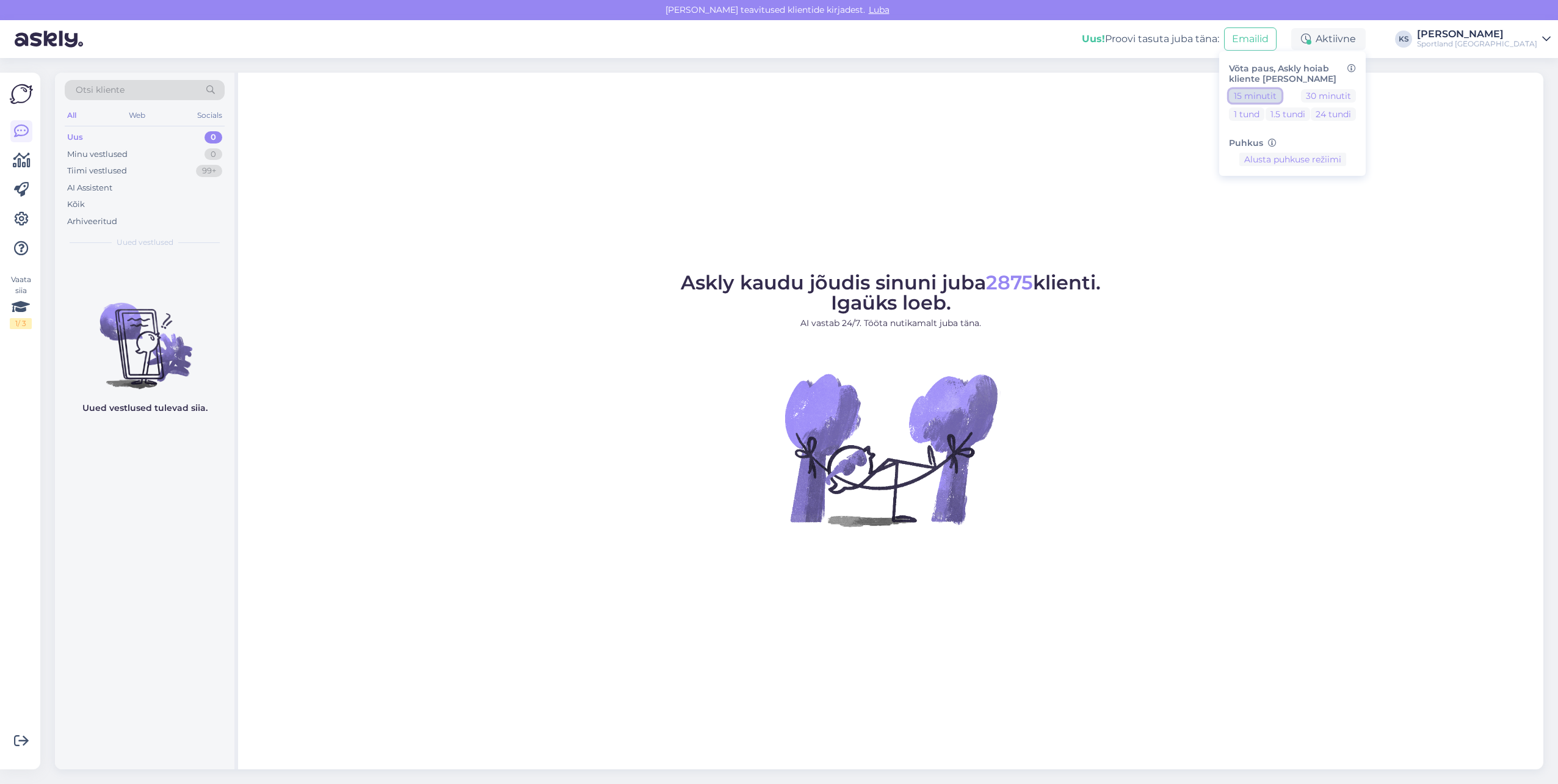
click at [1282, 97] on button "15 minutit" at bounding box center [1255, 96] width 53 height 13
click at [1324, 203] on button "Lõpeta paus" at bounding box center [1293, 198] width 62 height 13
click at [1505, 38] on div "[PERSON_NAME]" at bounding box center [1477, 34] width 120 height 10
click at [1528, 66] on button "Ava" at bounding box center [1528, 68] width 27 height 19
click at [1366, 39] on div "Eemal" at bounding box center [1334, 38] width 65 height 22
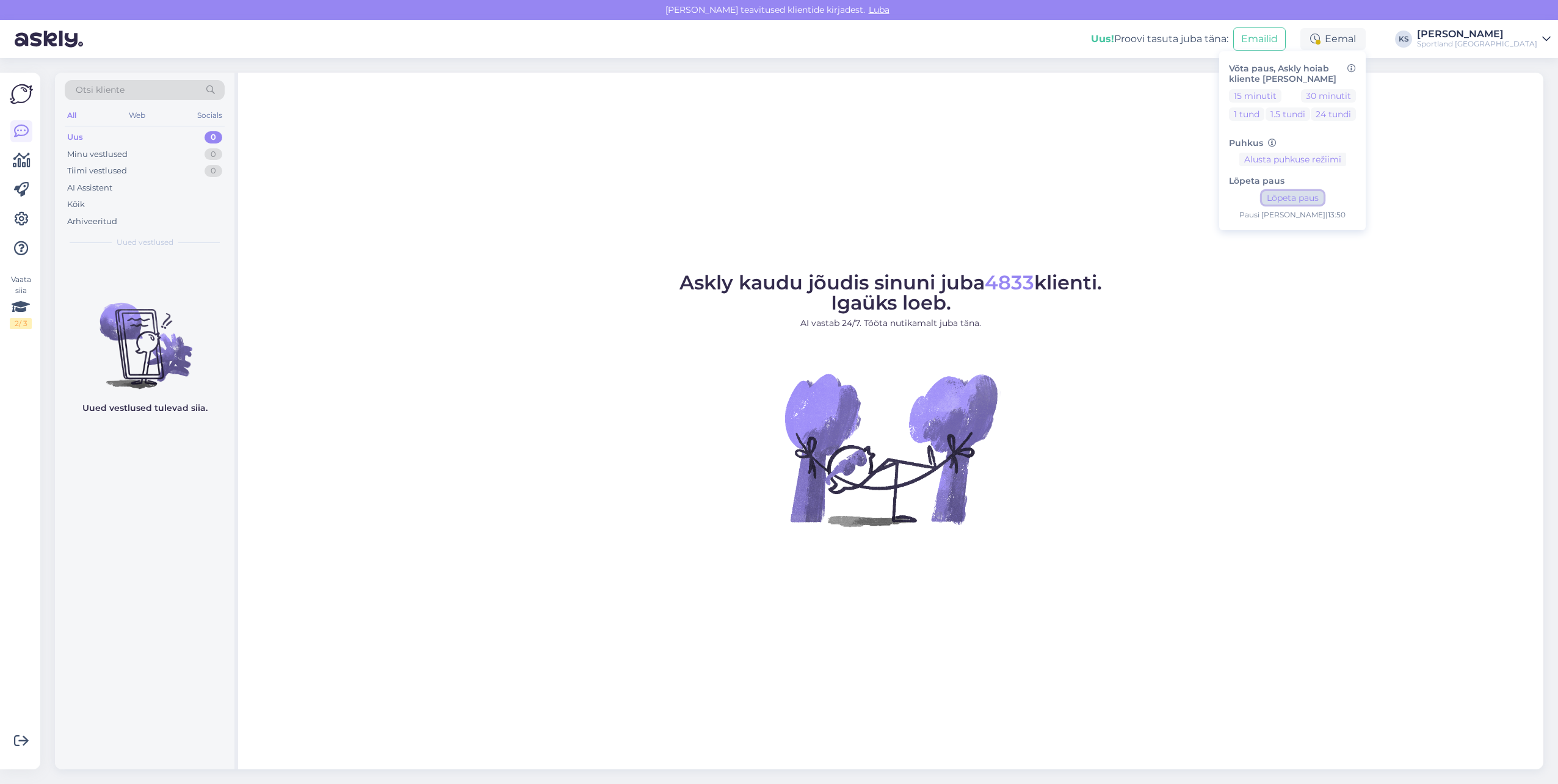
click at [1324, 196] on button "Lõpeta paus" at bounding box center [1293, 198] width 62 height 13
click at [1356, 92] on button "30 minutit" at bounding box center [1328, 96] width 55 height 13
click at [1499, 45] on div "Sportland [GEOGRAPHIC_DATA]" at bounding box center [1477, 44] width 120 height 10
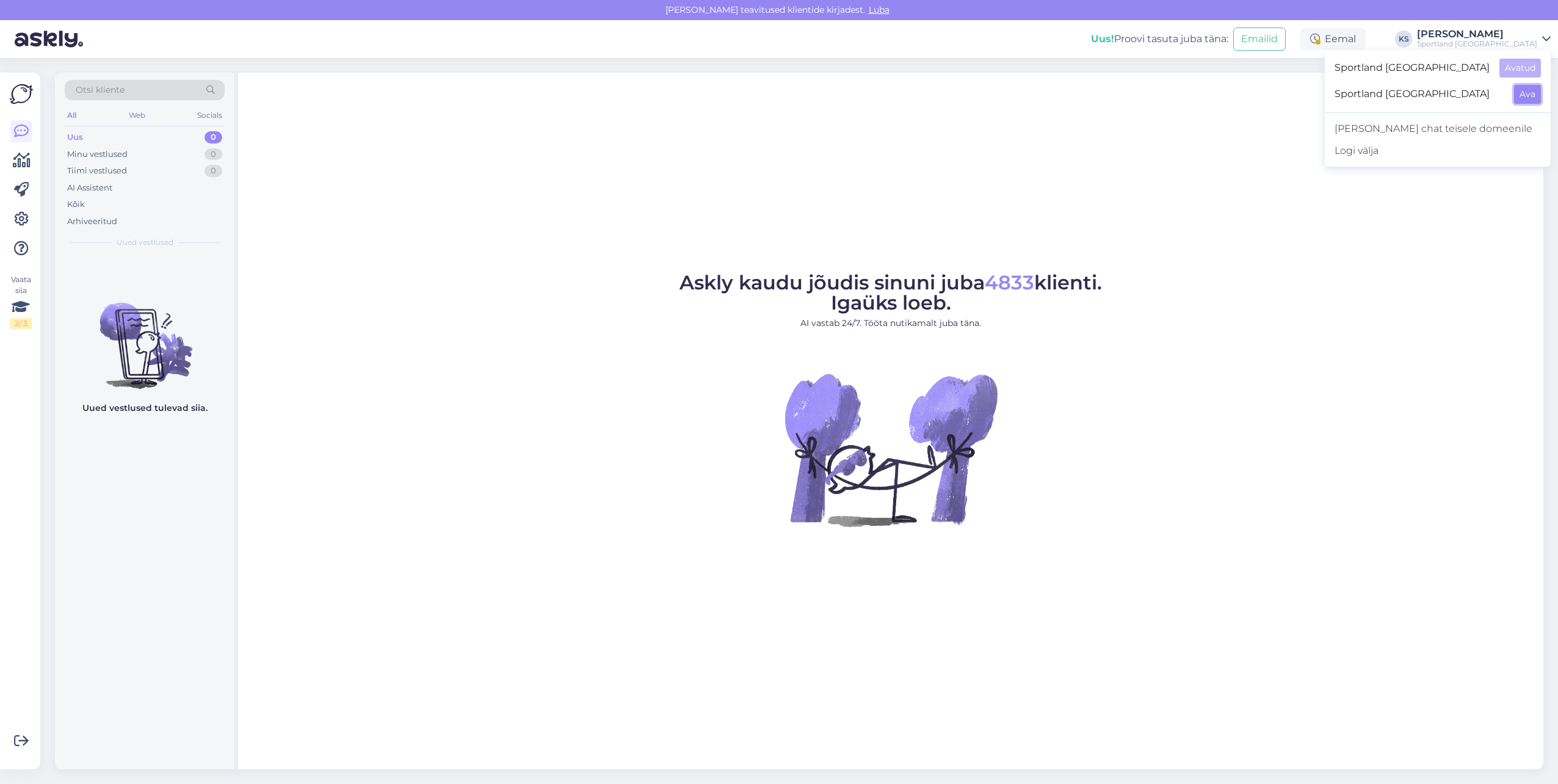
click at [1529, 97] on button "Ava" at bounding box center [1528, 94] width 27 height 19
click at [1366, 29] on div "Aktiivne" at bounding box center [1328, 38] width 74 height 22
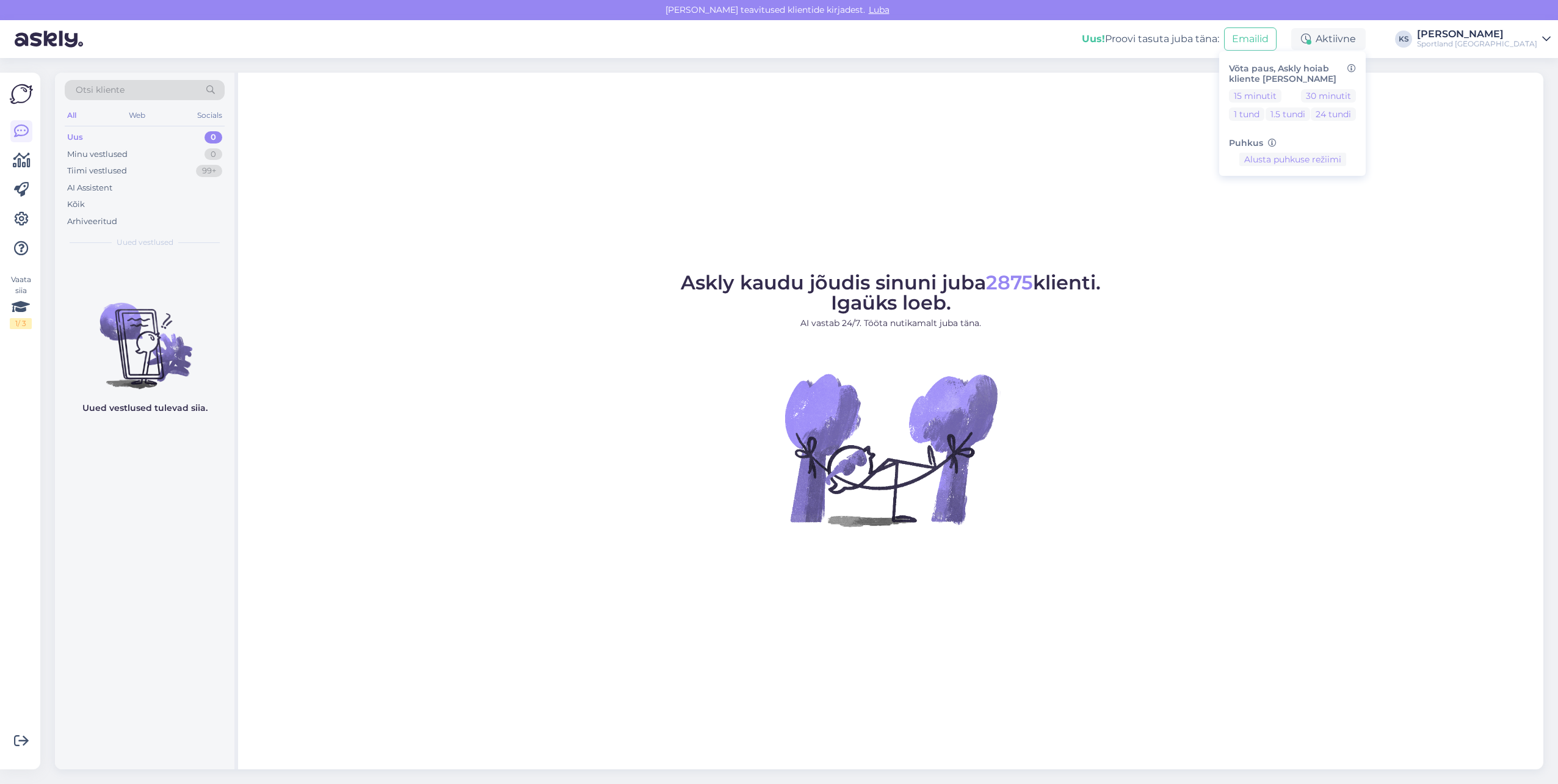
click at [1366, 88] on div "Võta paus, Askly hoiab kliente [PERSON_NAME] 15 minutit 30 minutit 1 tund 1.5 t…" at bounding box center [1292, 113] width 146 height 124
click at [1356, 99] on button "30 minutit" at bounding box center [1328, 96] width 55 height 13
click at [1503, 40] on div "Sportland [GEOGRAPHIC_DATA]" at bounding box center [1477, 44] width 120 height 10
click at [1519, 66] on button "Ava" at bounding box center [1528, 68] width 27 height 19
